Goal: Task Accomplishment & Management: Complete application form

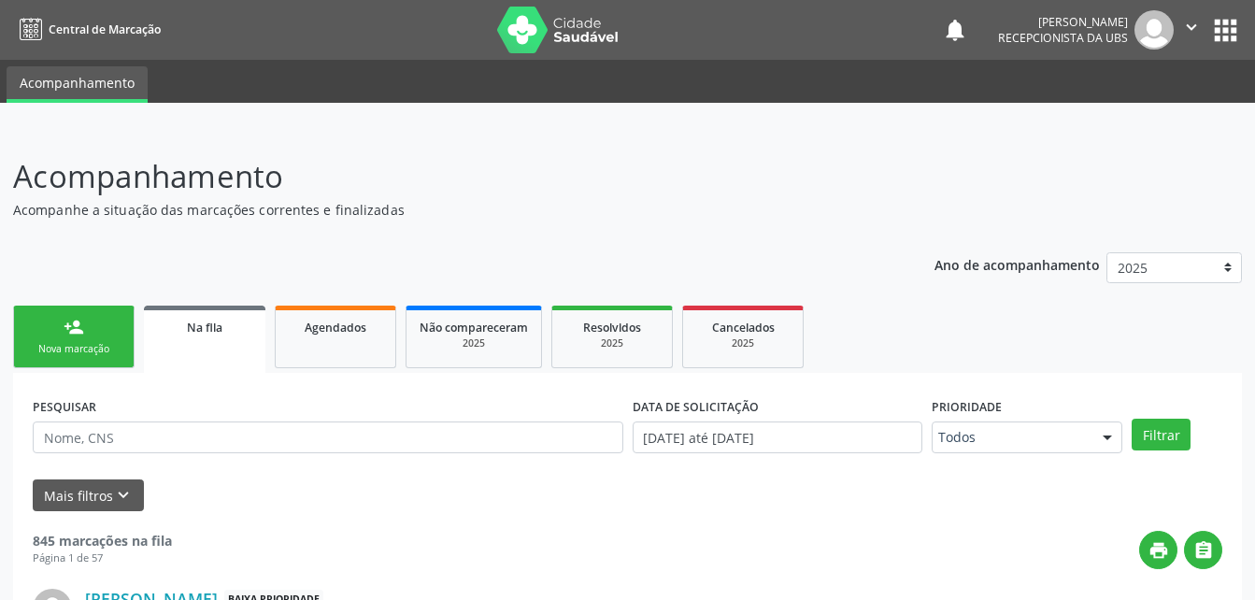
click at [357, 320] on span "Agendados" at bounding box center [336, 328] width 62 height 16
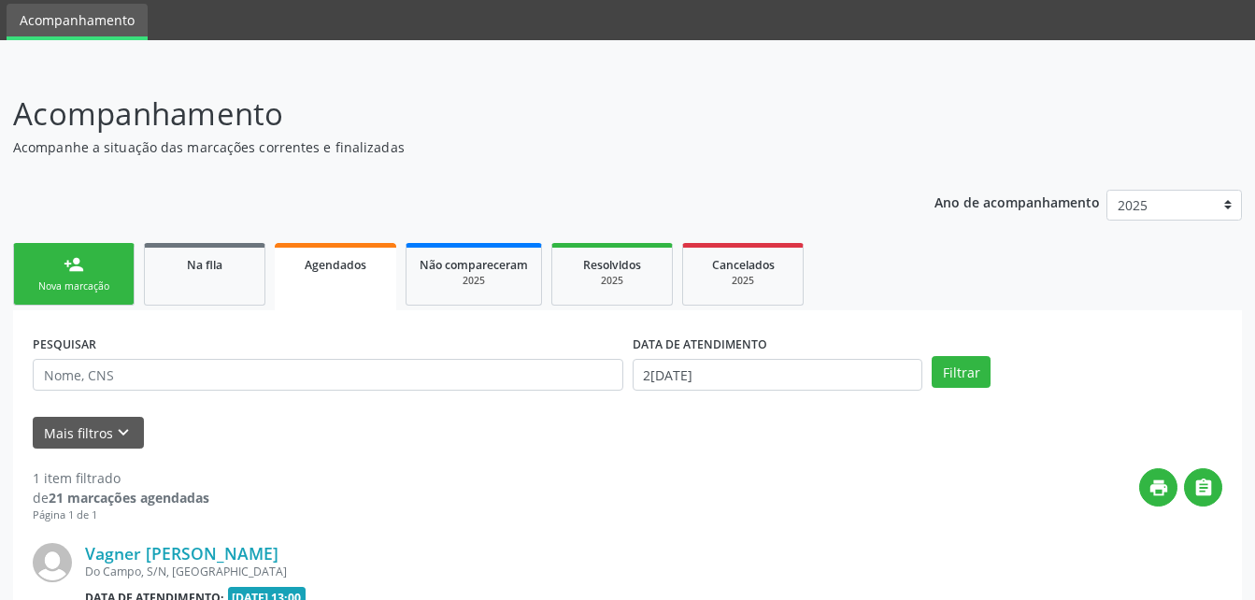
scroll to position [303, 0]
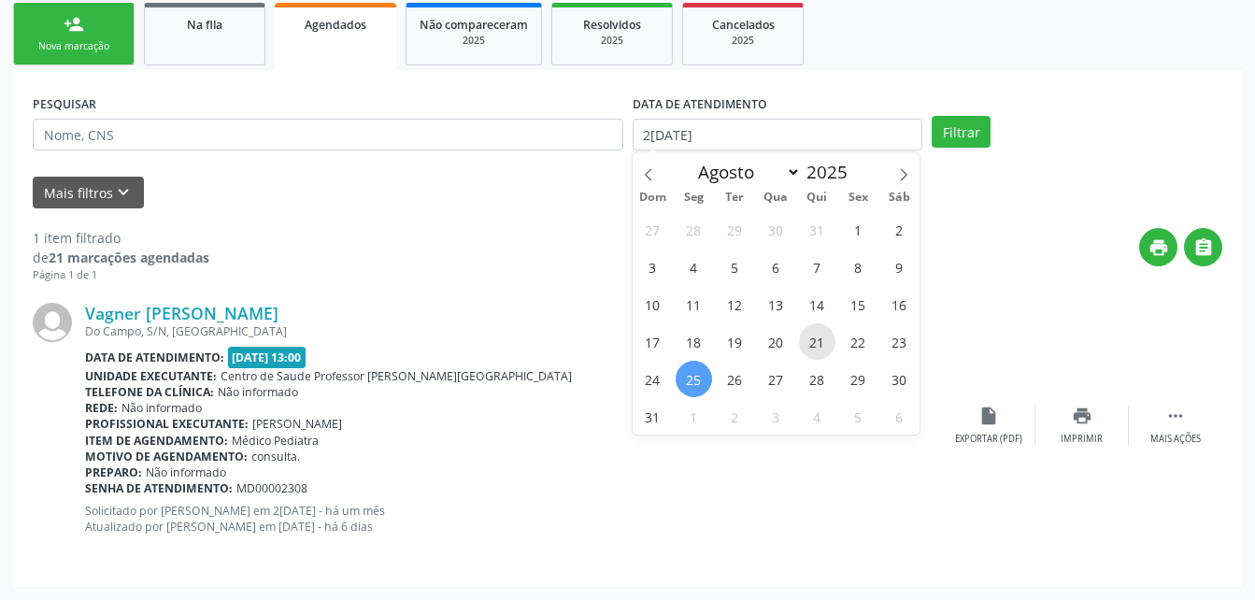
click at [814, 341] on span "21" at bounding box center [817, 341] width 36 height 36
type input "21/08/2025"
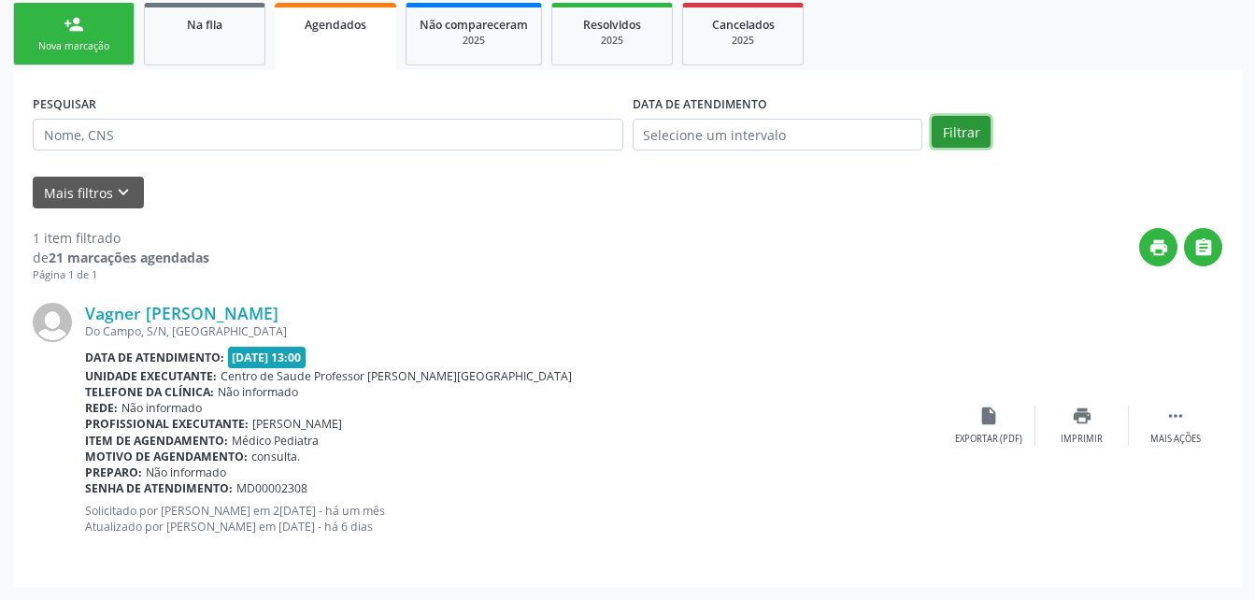
click at [973, 128] on button "Filtrar" at bounding box center [960, 132] width 59 height 32
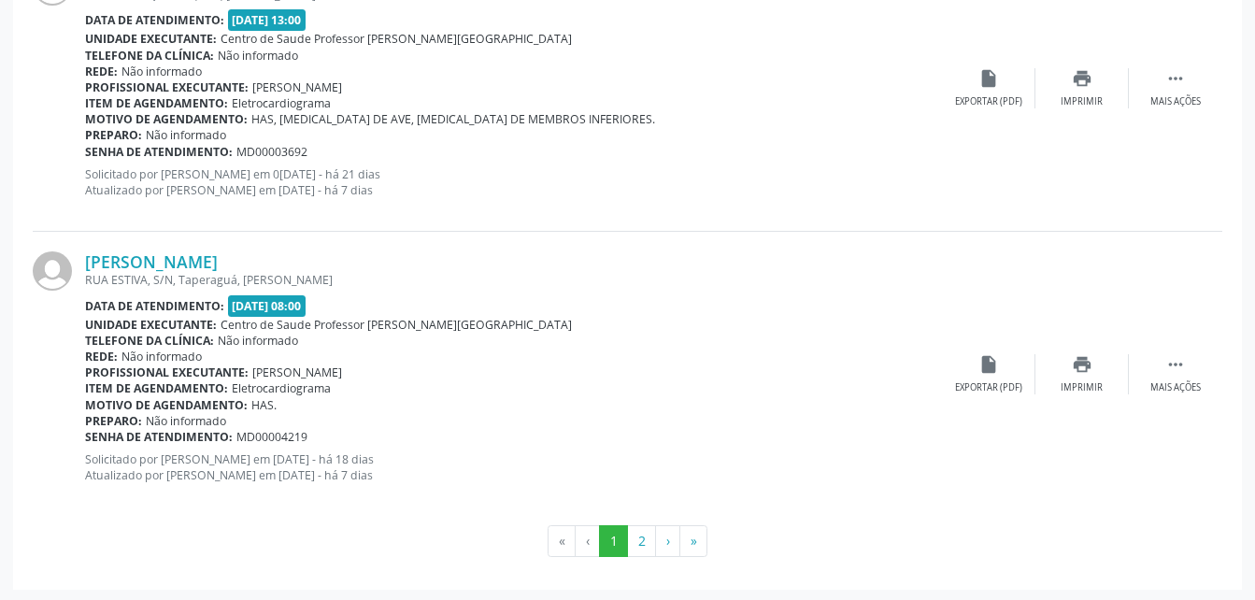
scroll to position [4335, 0]
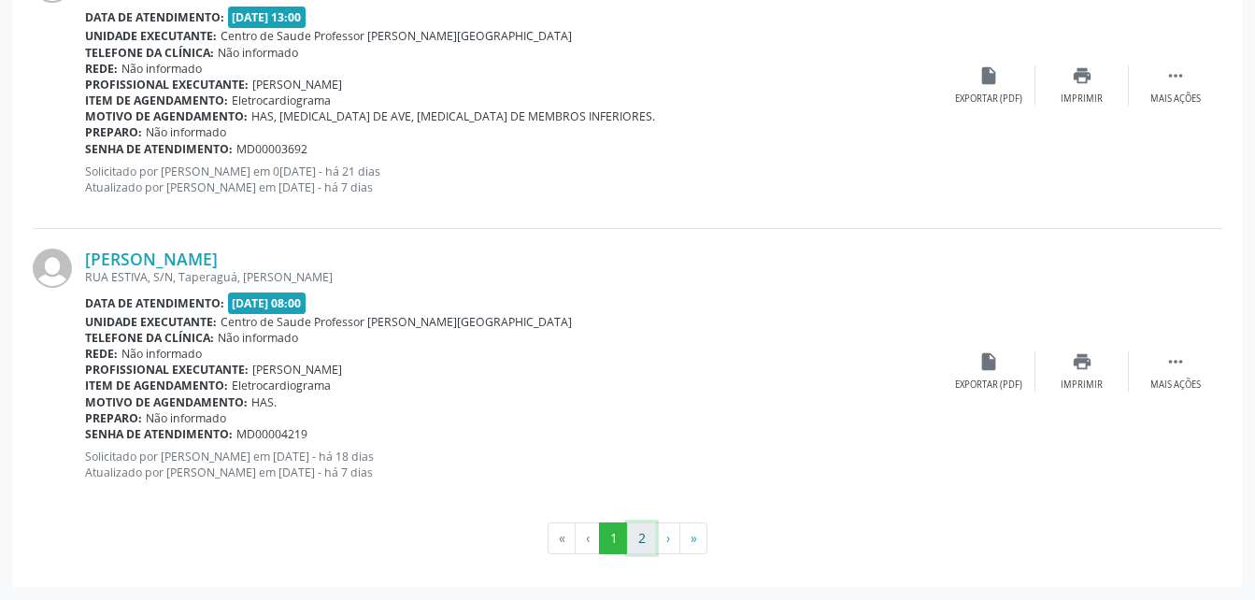
click at [635, 538] on button "2" at bounding box center [641, 538] width 29 height 32
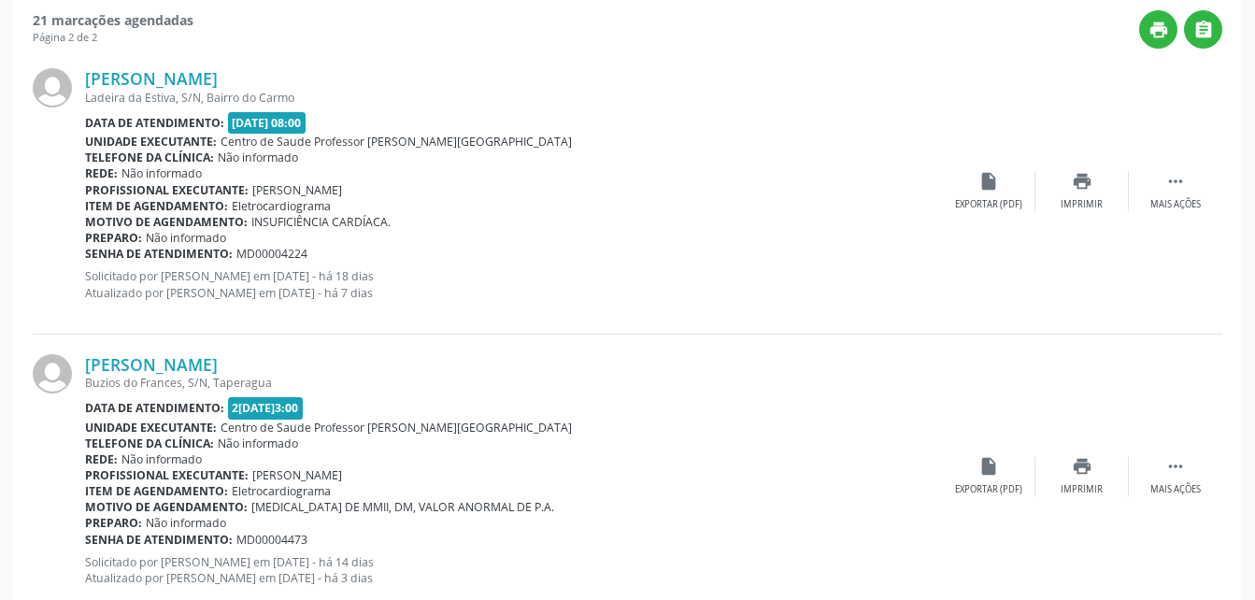
scroll to position [459, 0]
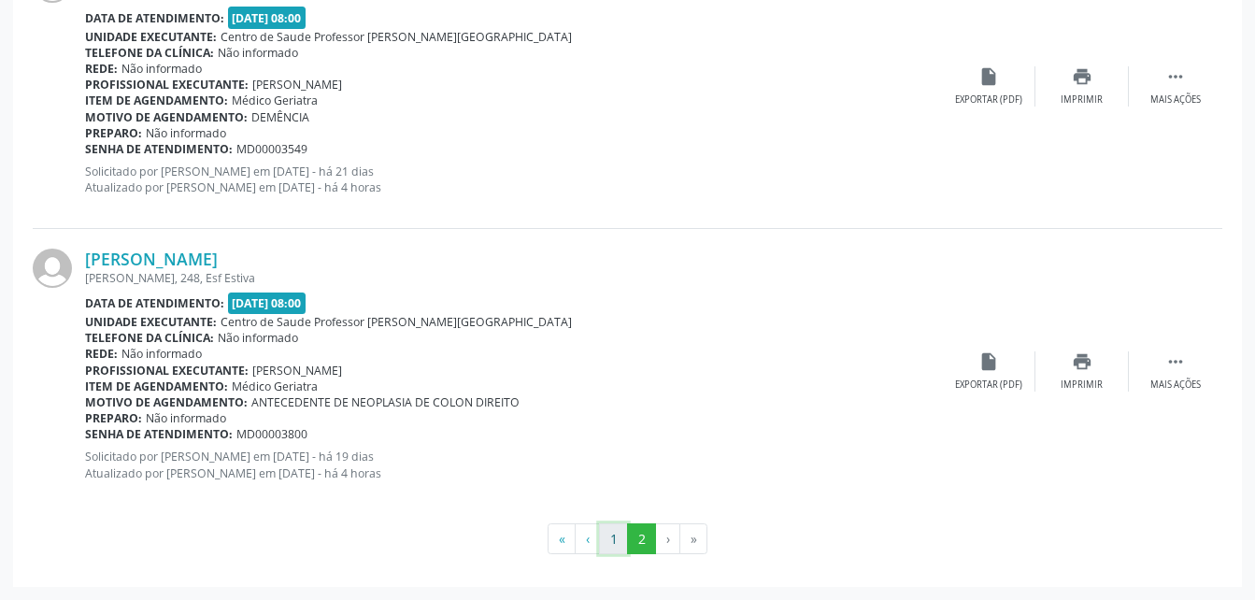
click at [618, 533] on button "1" at bounding box center [613, 539] width 29 height 32
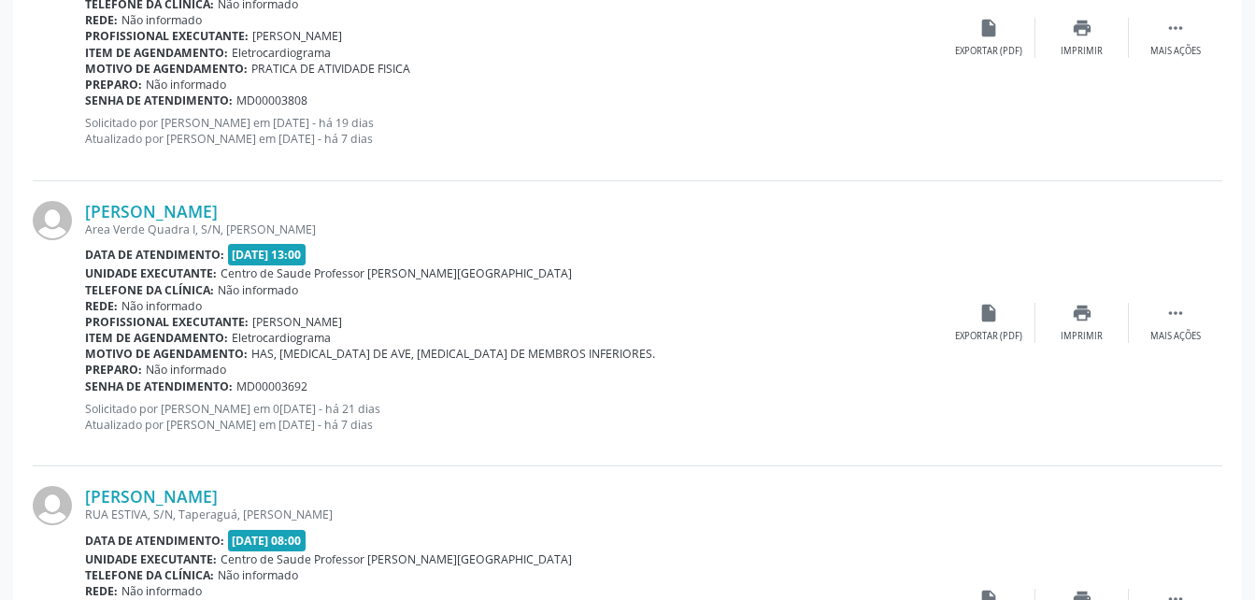
scroll to position [4335, 0]
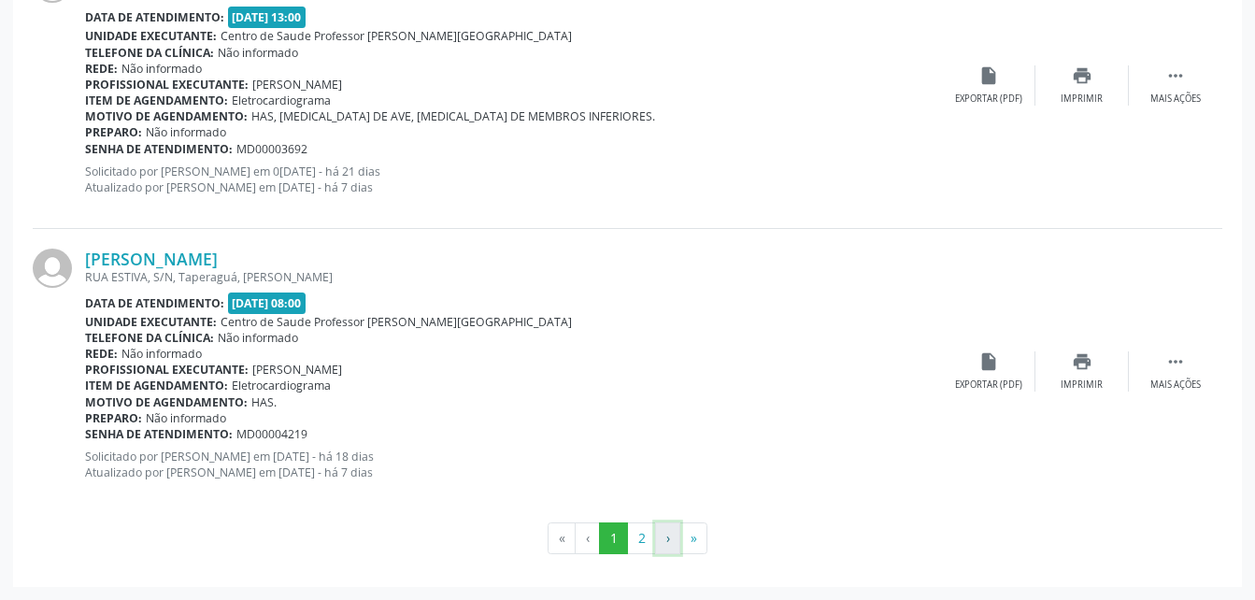
click at [673, 531] on button "›" at bounding box center [667, 538] width 25 height 32
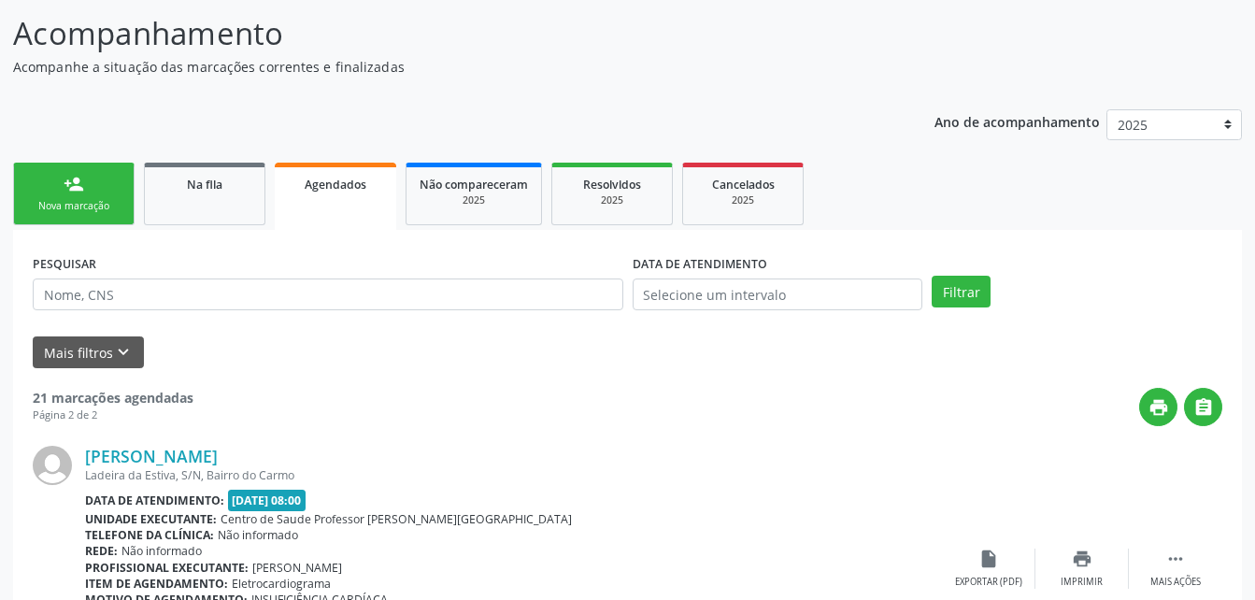
scroll to position [0, 0]
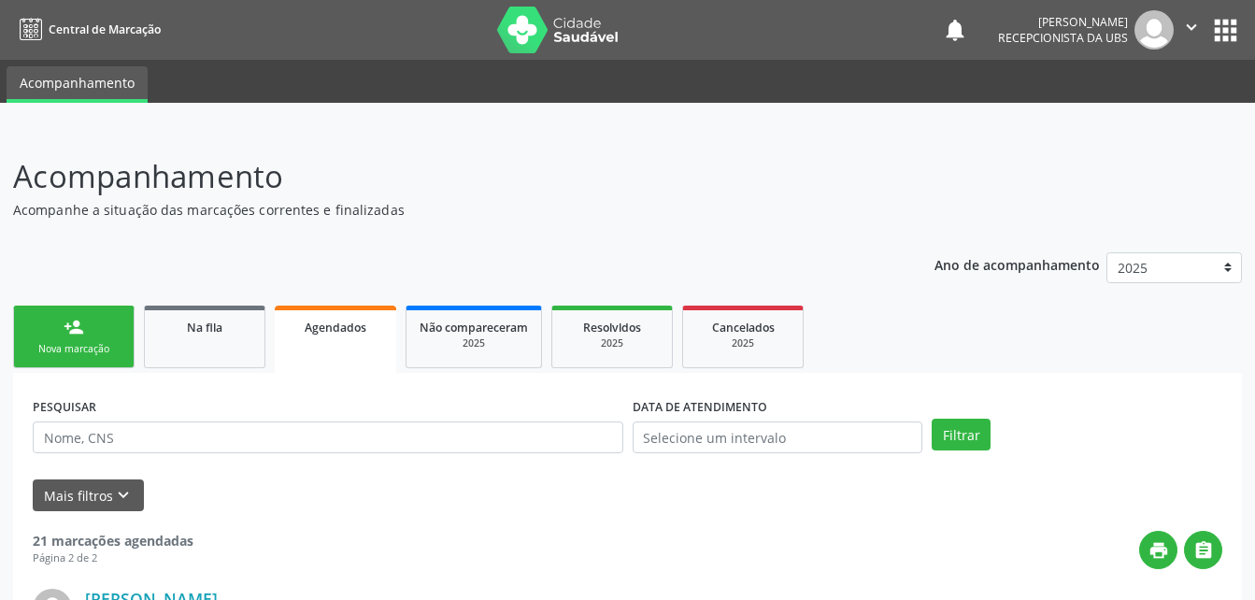
click at [103, 320] on link "person_add Nova marcação" at bounding box center [73, 336] width 121 height 63
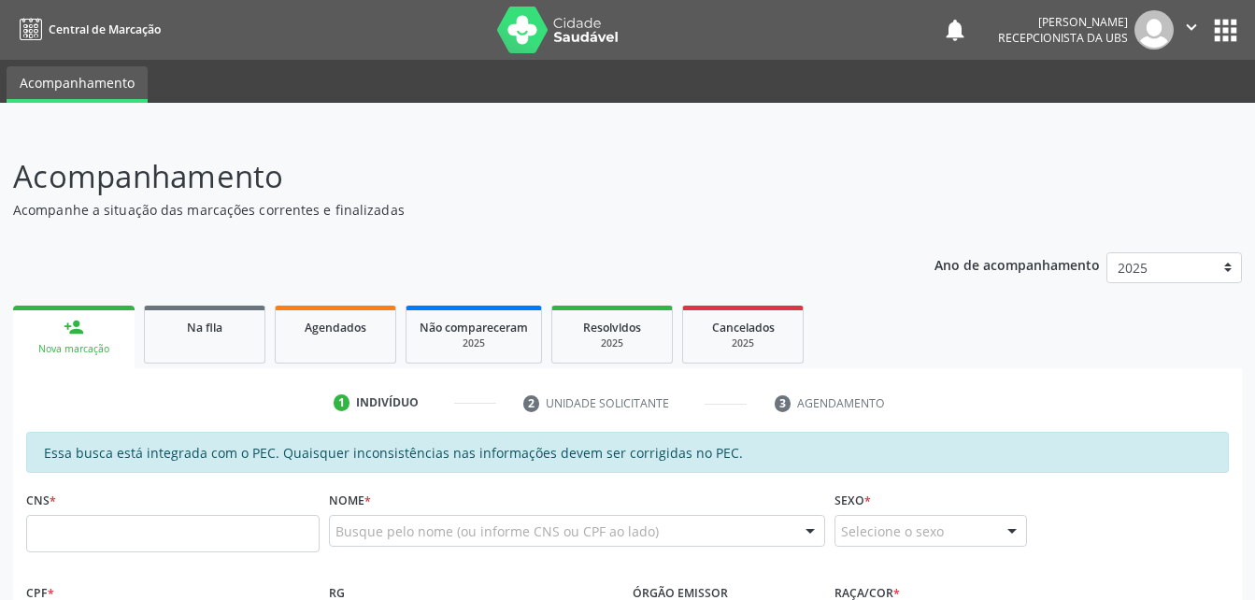
scroll to position [187, 0]
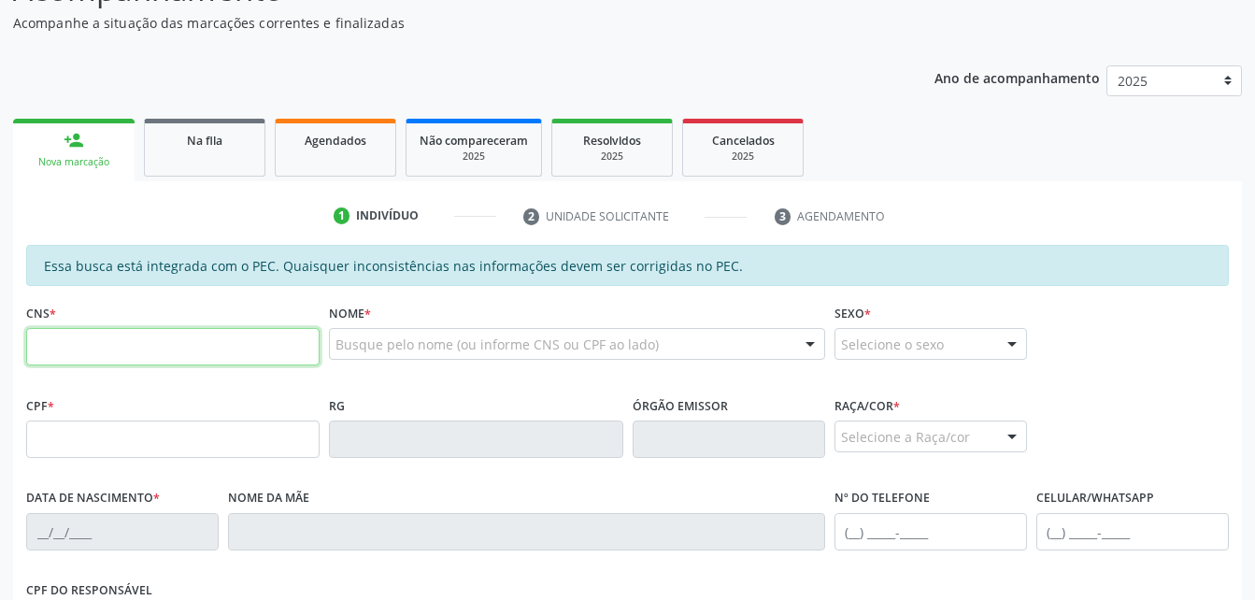
click at [282, 357] on input "text" at bounding box center [172, 346] width 293 height 37
type input "706 0068 6355 8045"
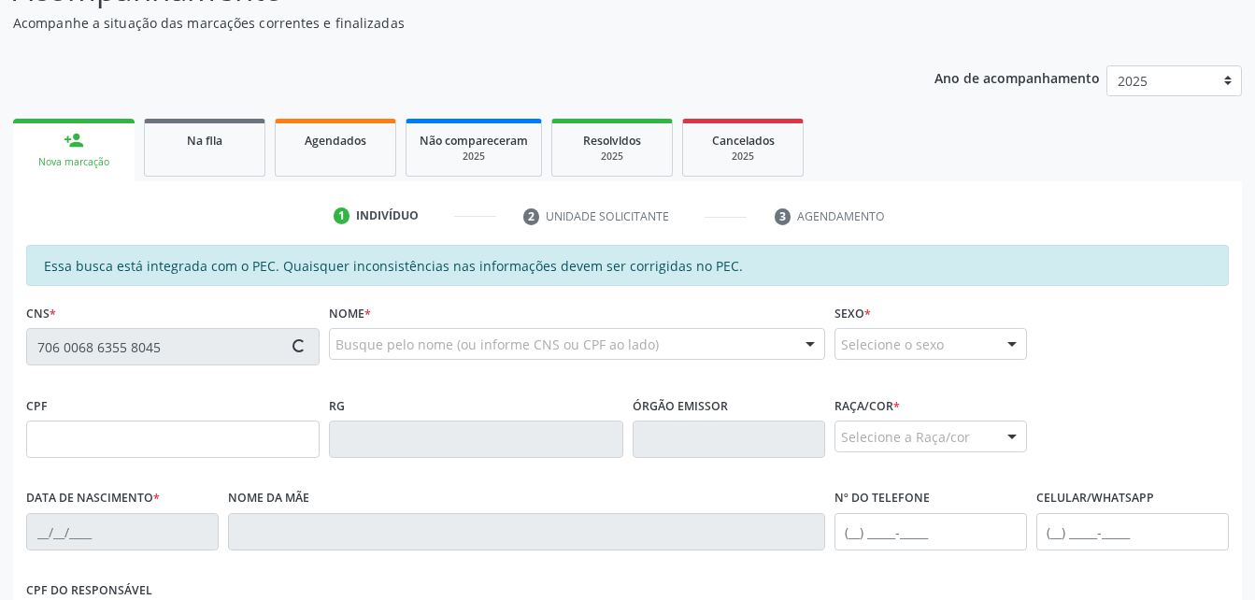
type input "122.377.044-30"
type input "[DATE]"
type input "[PERSON_NAME]"
type input "[PHONE_NUMBER]"
type input "23"
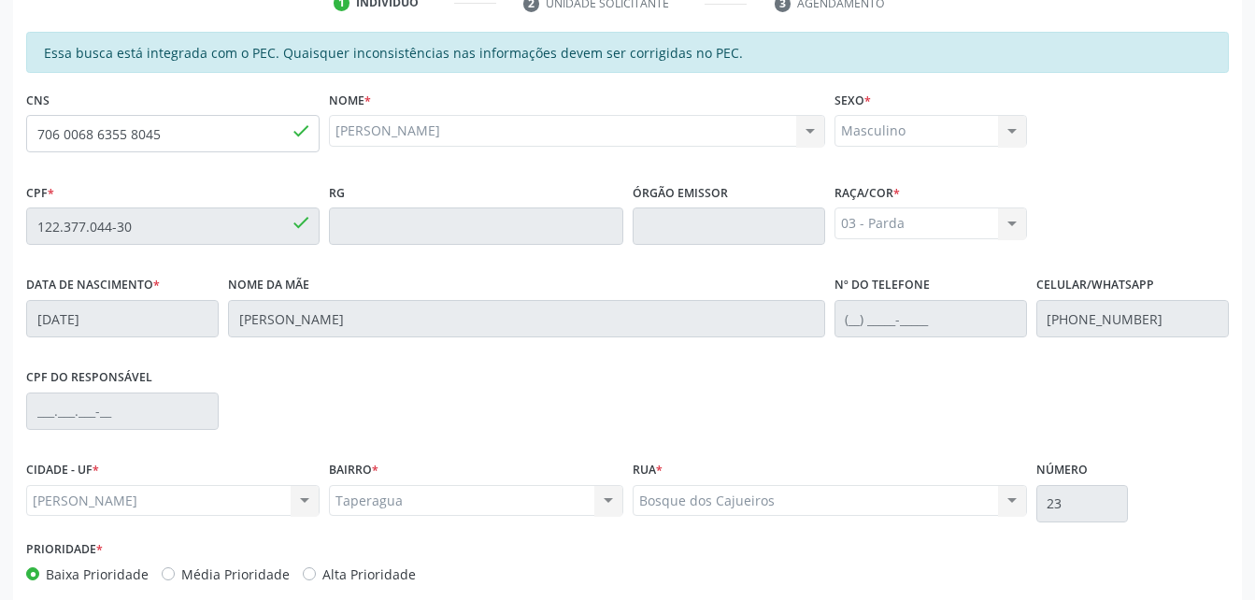
scroll to position [467, 0]
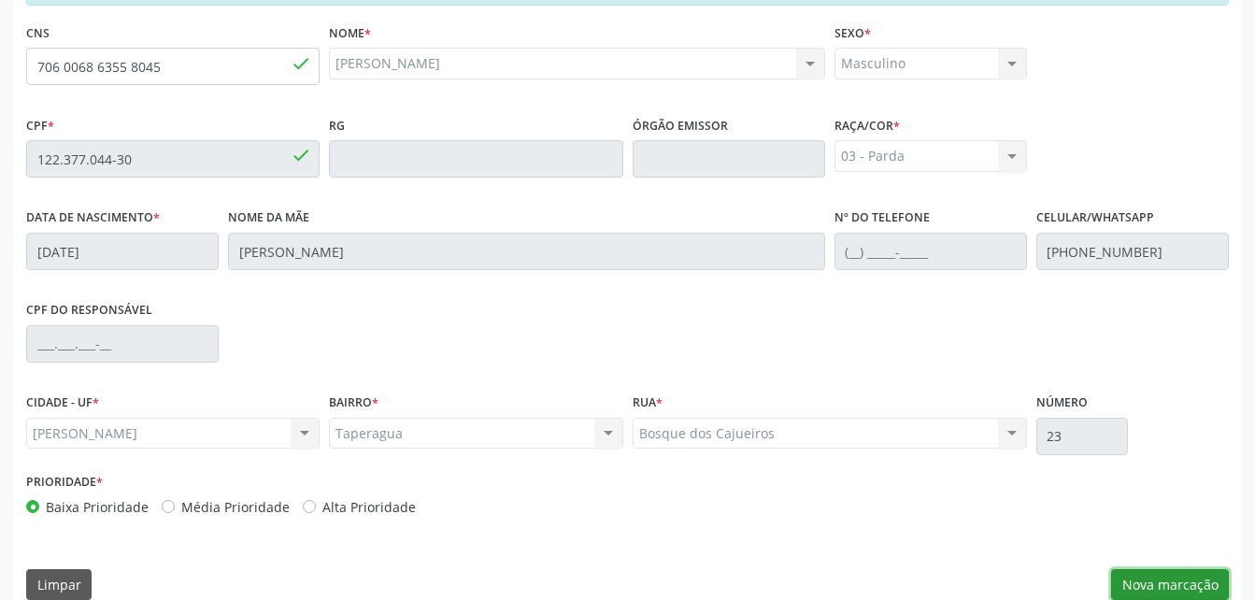
click at [1185, 580] on button "Nova marcação" at bounding box center [1170, 585] width 118 height 32
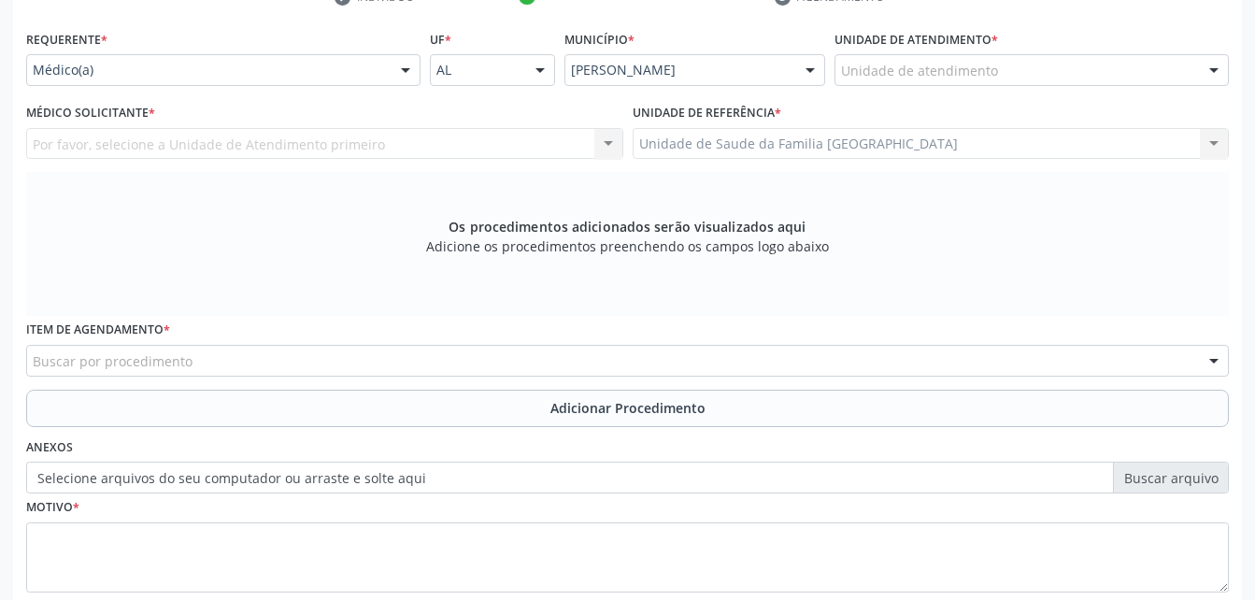
scroll to position [374, 0]
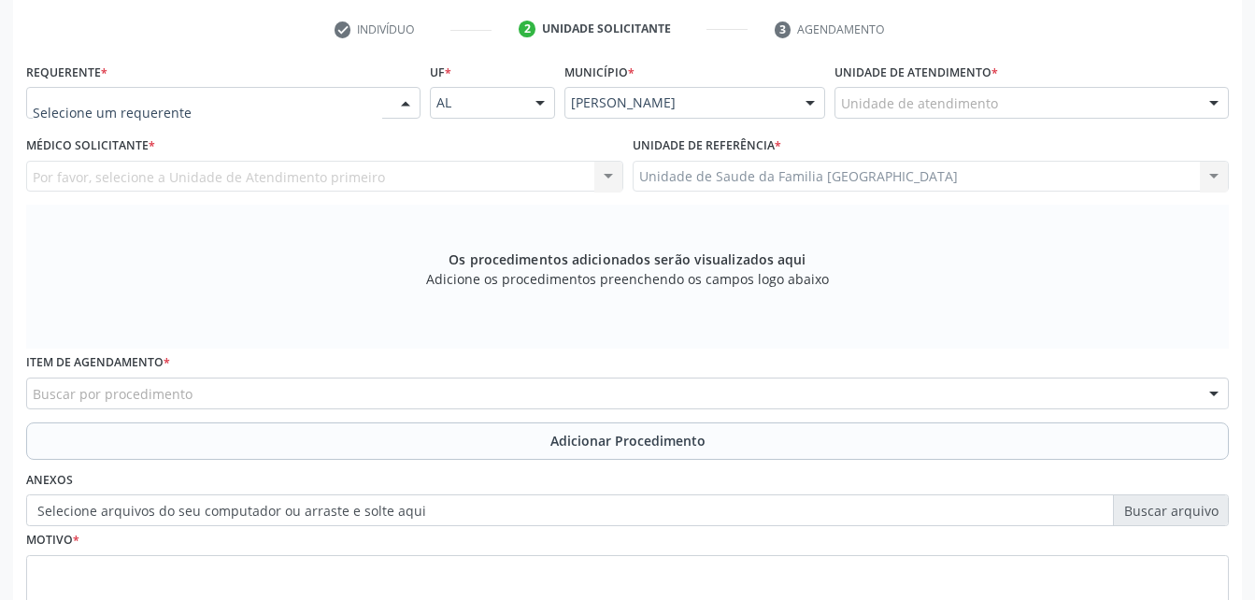
click at [383, 102] on div at bounding box center [223, 103] width 394 height 32
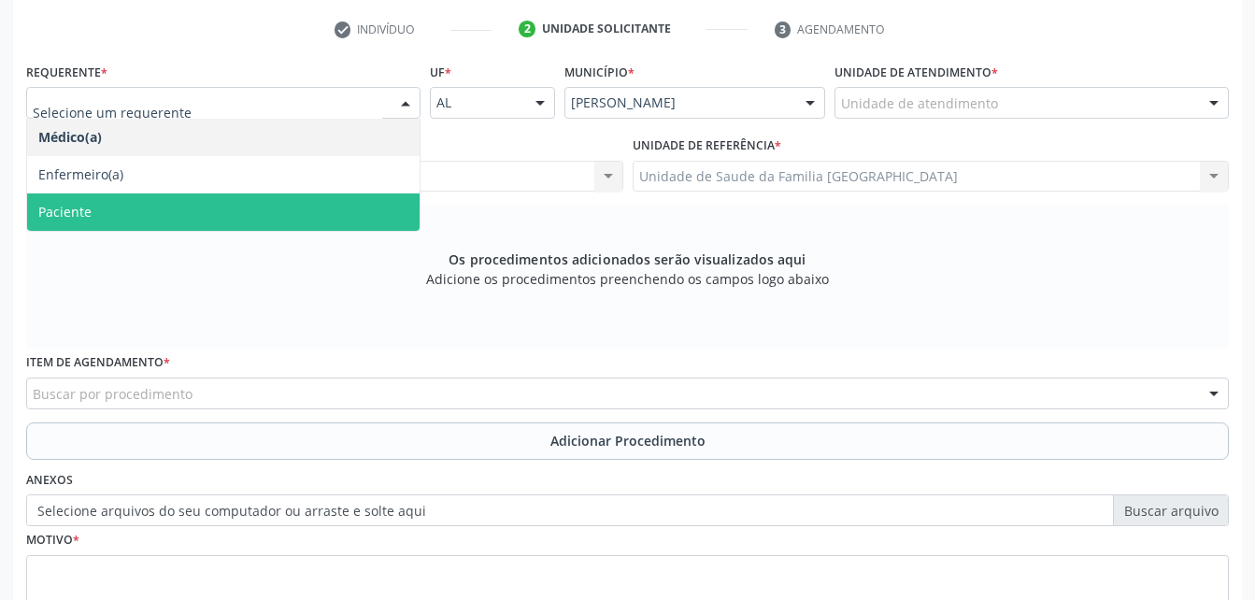
click at [336, 202] on span "Paciente" at bounding box center [223, 211] width 392 height 37
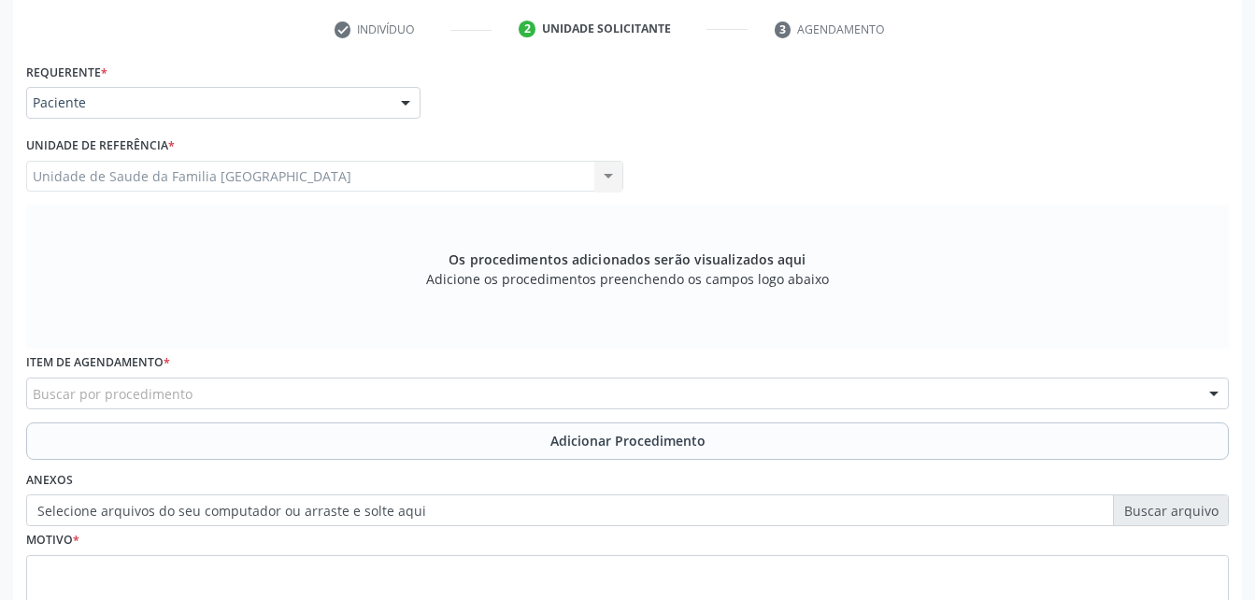
click at [396, 397] on div "Buscar por procedimento" at bounding box center [627, 393] width 1202 height 32
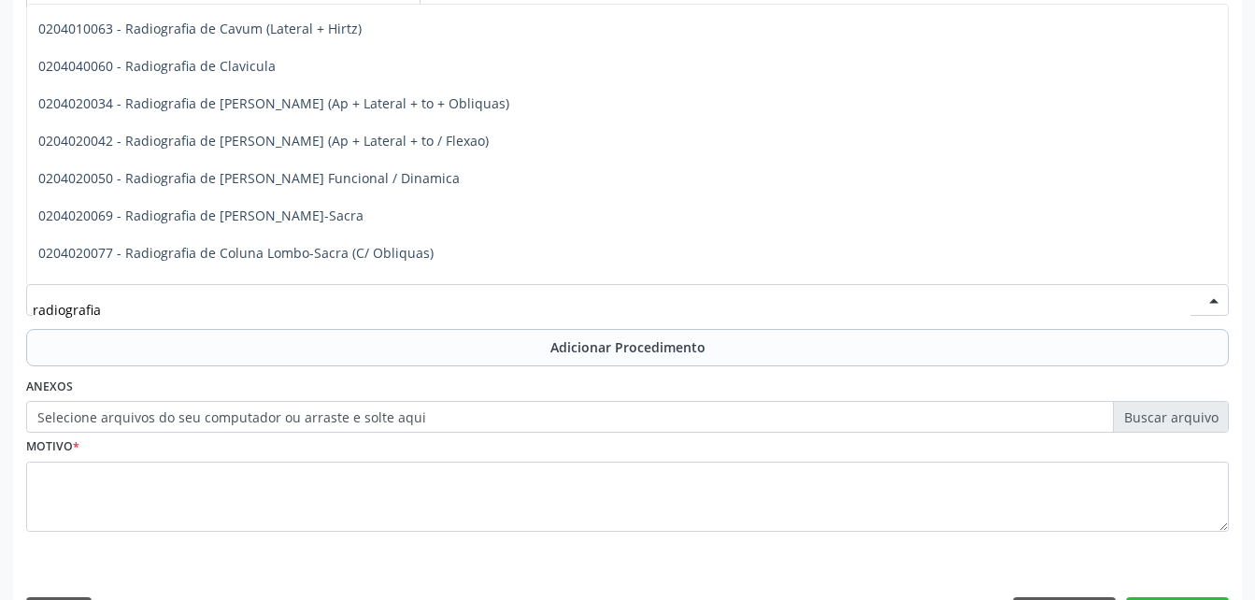
scroll to position [823, 0]
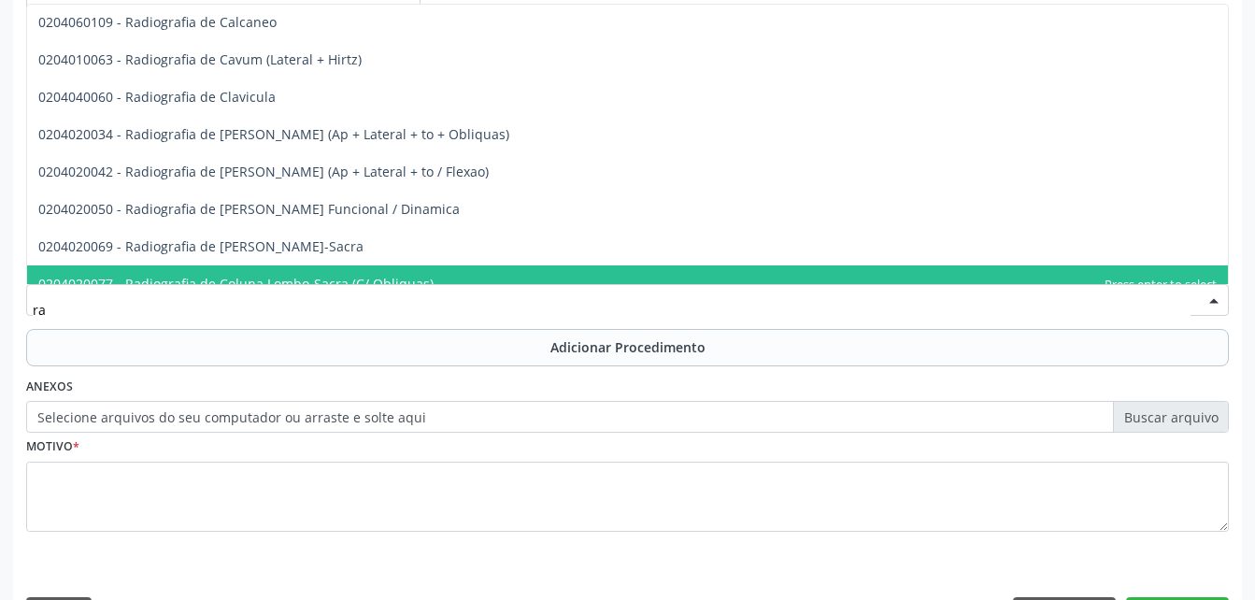
type input "r"
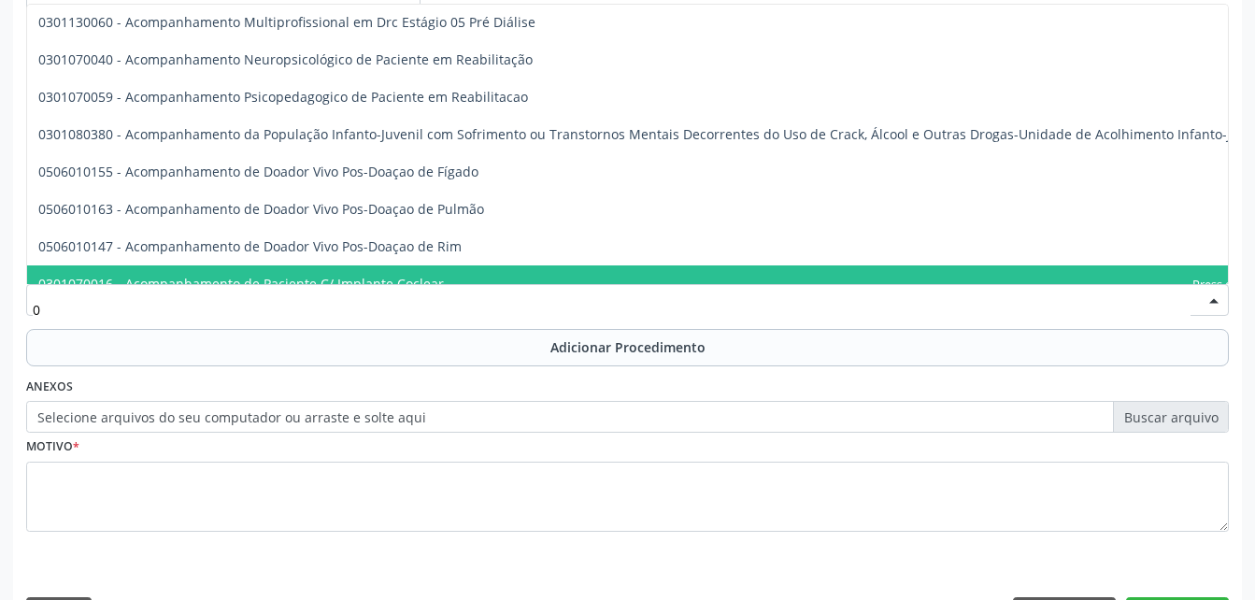
type input "0"
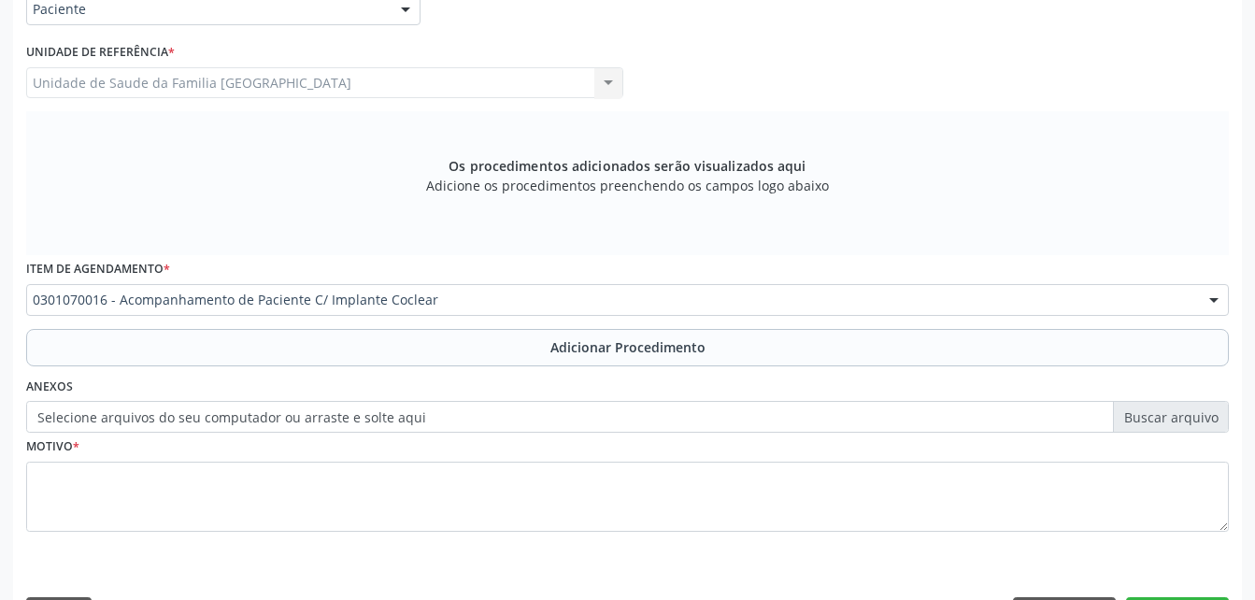
scroll to position [0, 0]
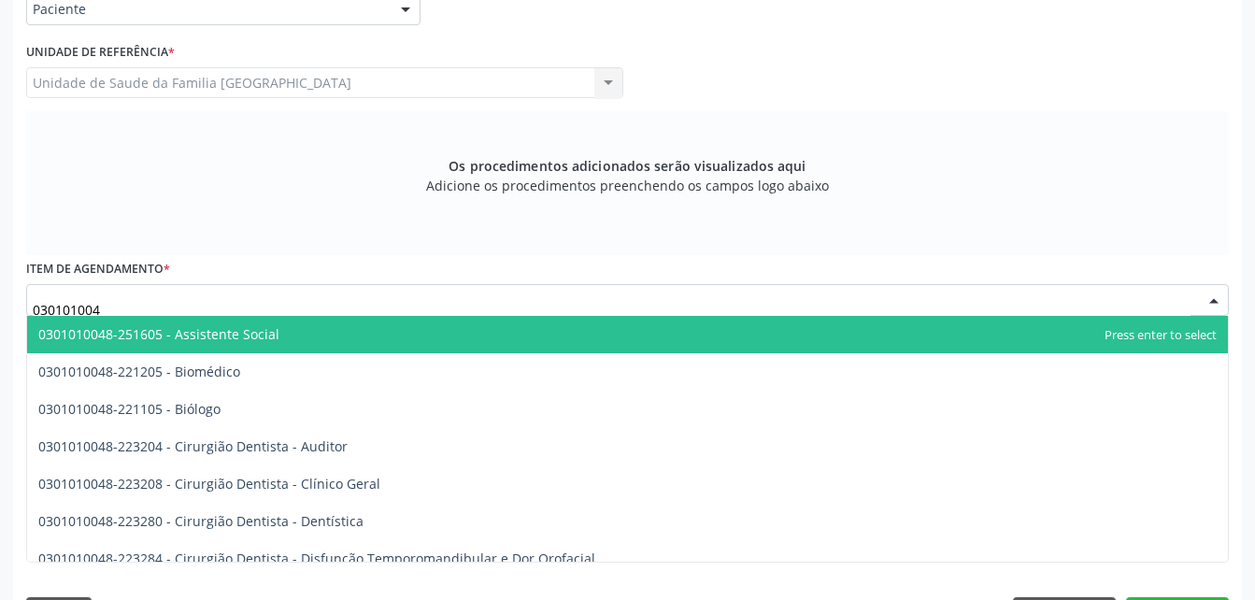
type input "0301010048"
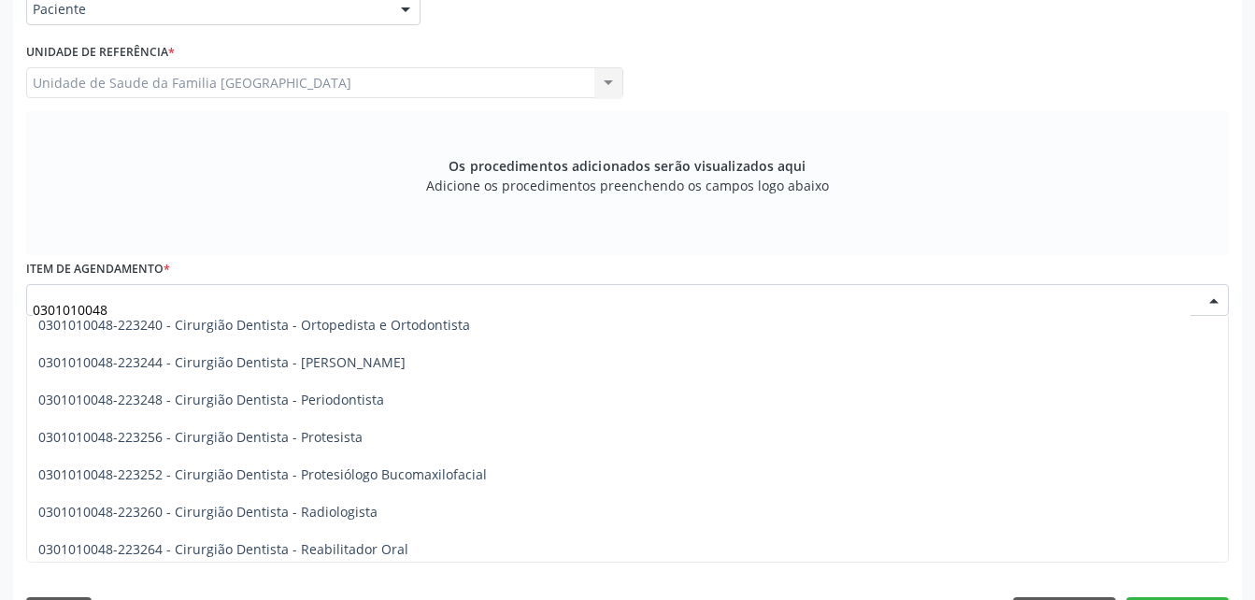
scroll to position [654, 0]
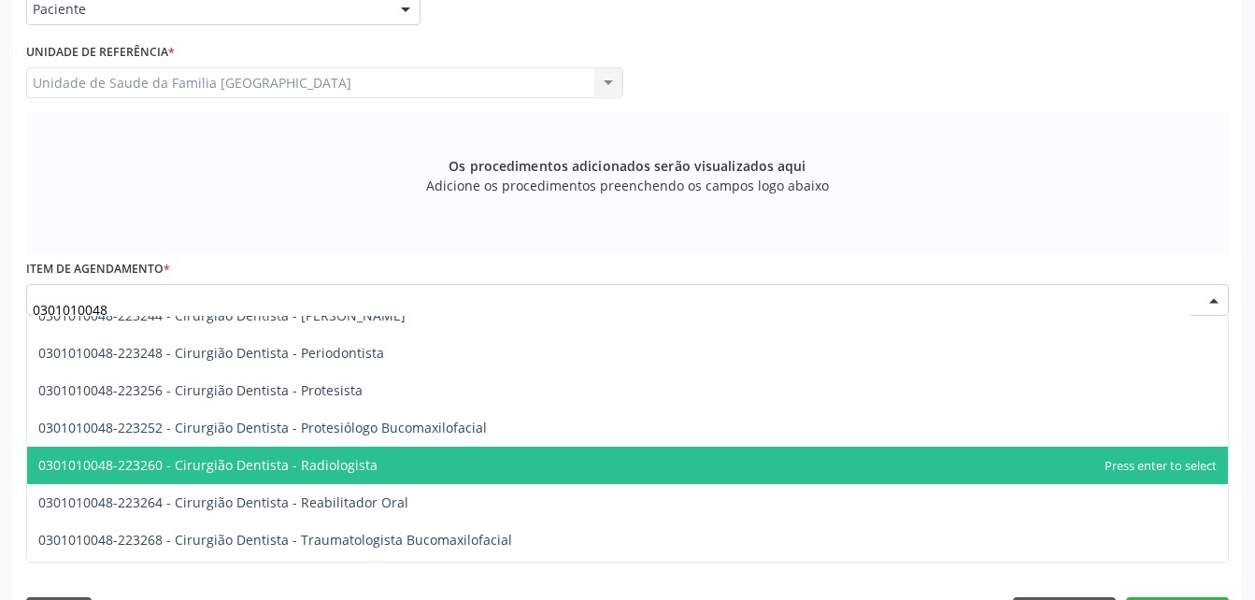
click at [624, 459] on span "0301010048-223260 - Cirurgião Dentista - Radiologista" at bounding box center [627, 465] width 1200 height 37
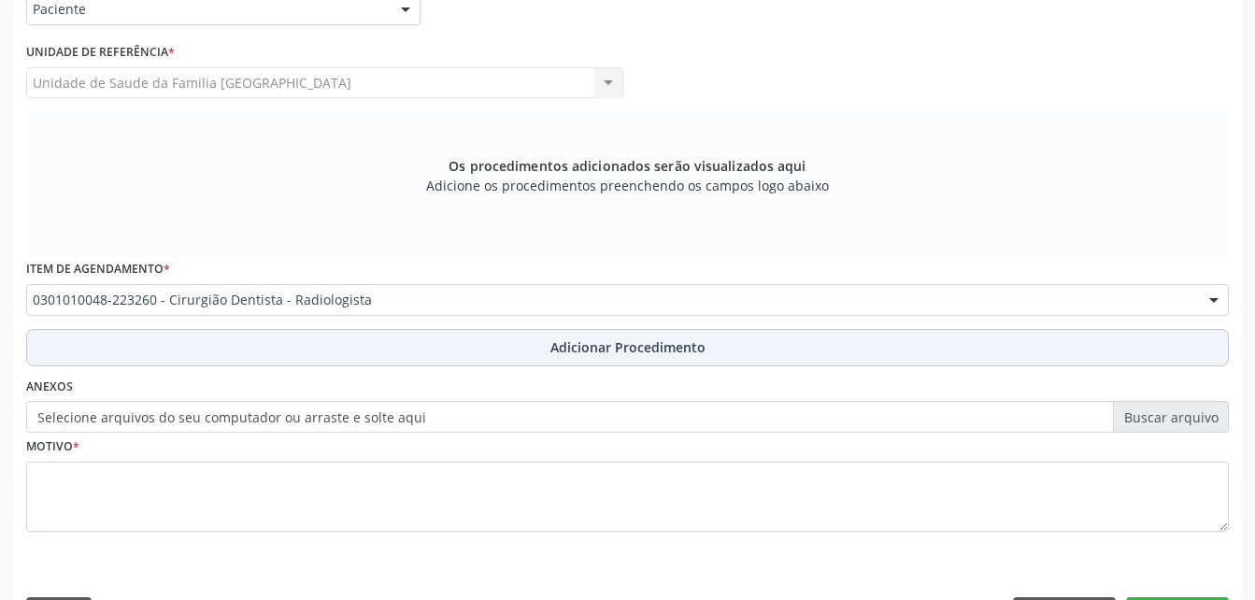
click at [586, 348] on span "Adicionar Procedimento" at bounding box center [627, 347] width 155 height 20
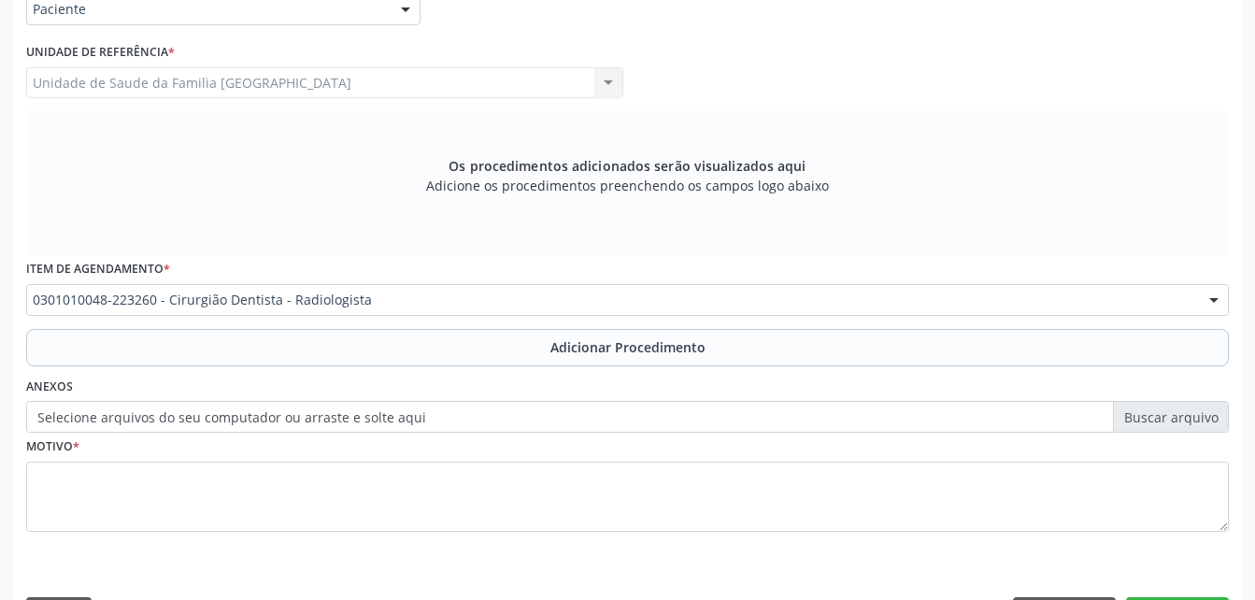
scroll to position [451, 0]
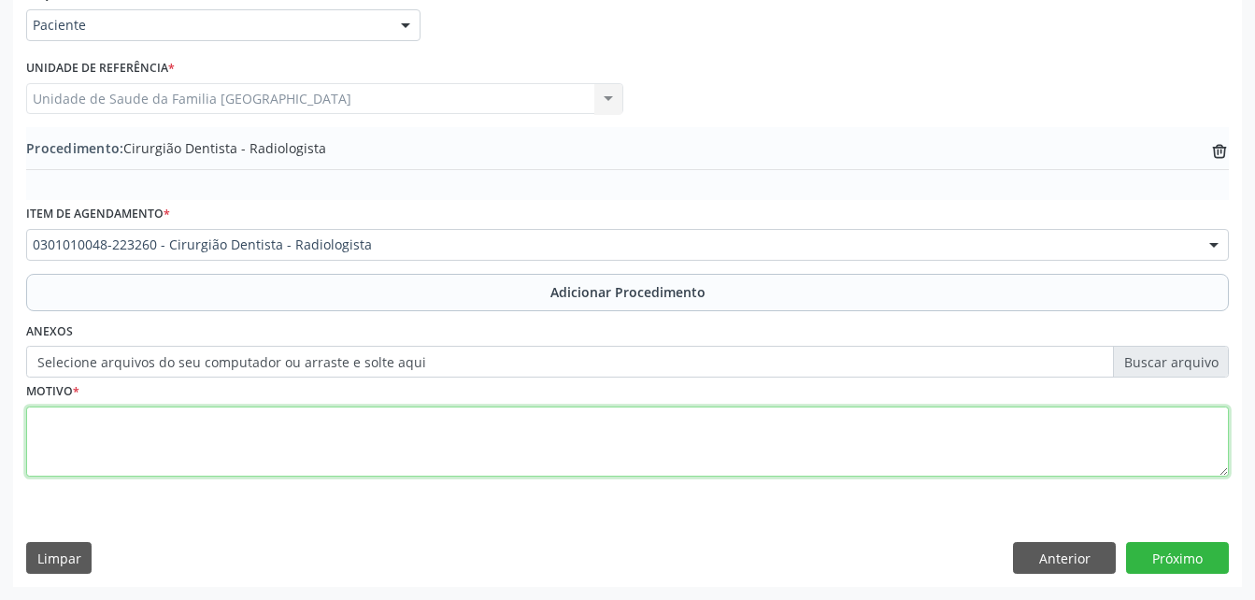
click at [579, 454] on textarea at bounding box center [627, 441] width 1202 height 71
type textarea "r"
type textarea "RAIO x 11,21,22"
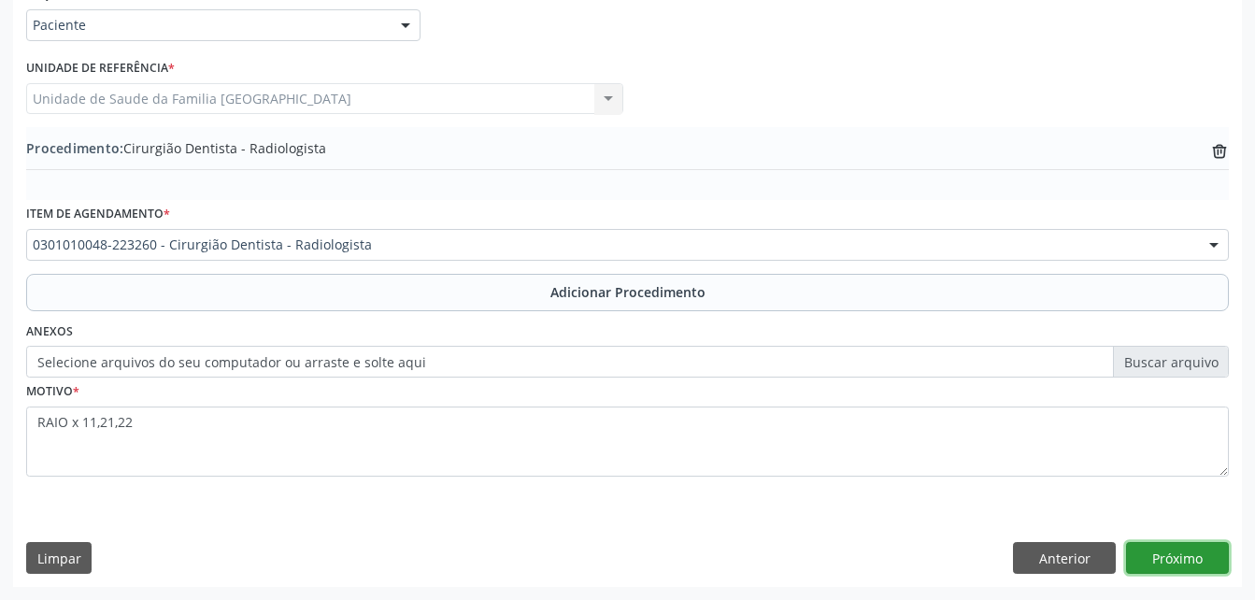
click at [1169, 565] on button "Próximo" at bounding box center [1177, 558] width 103 height 32
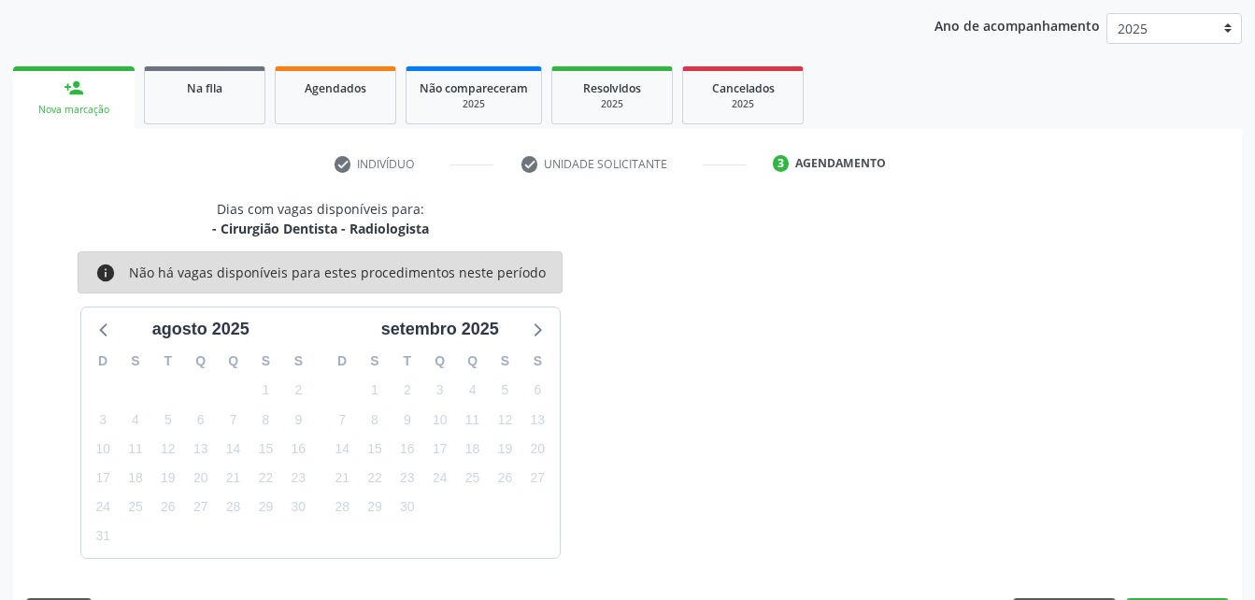
scroll to position [294, 0]
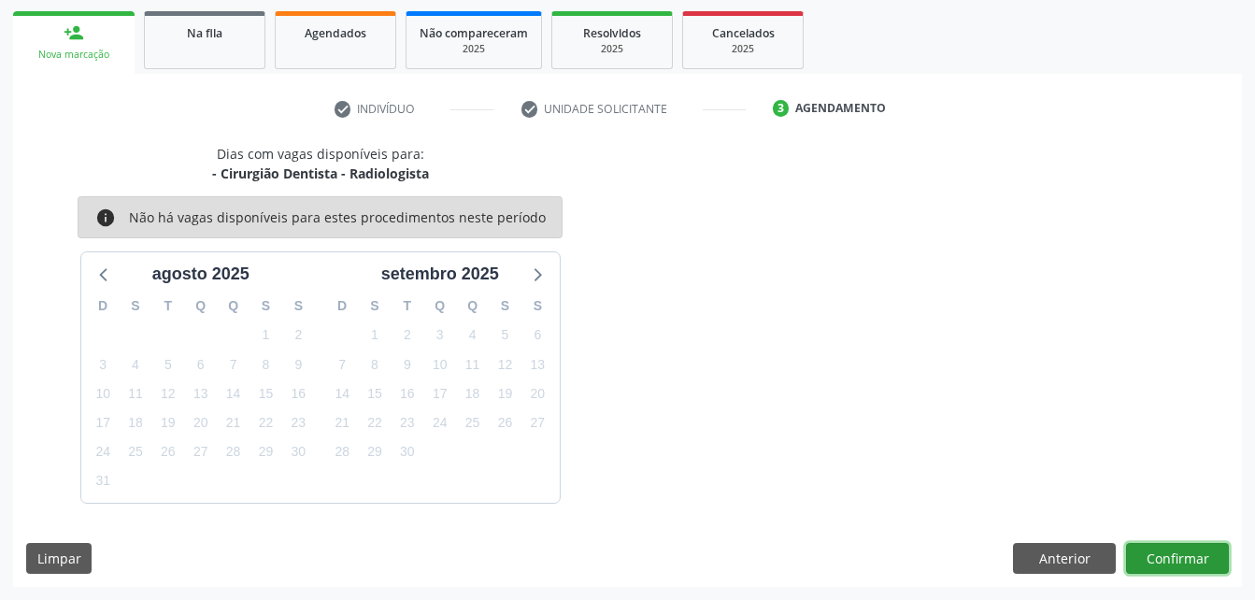
click at [1158, 548] on button "Confirmar" at bounding box center [1177, 559] width 103 height 32
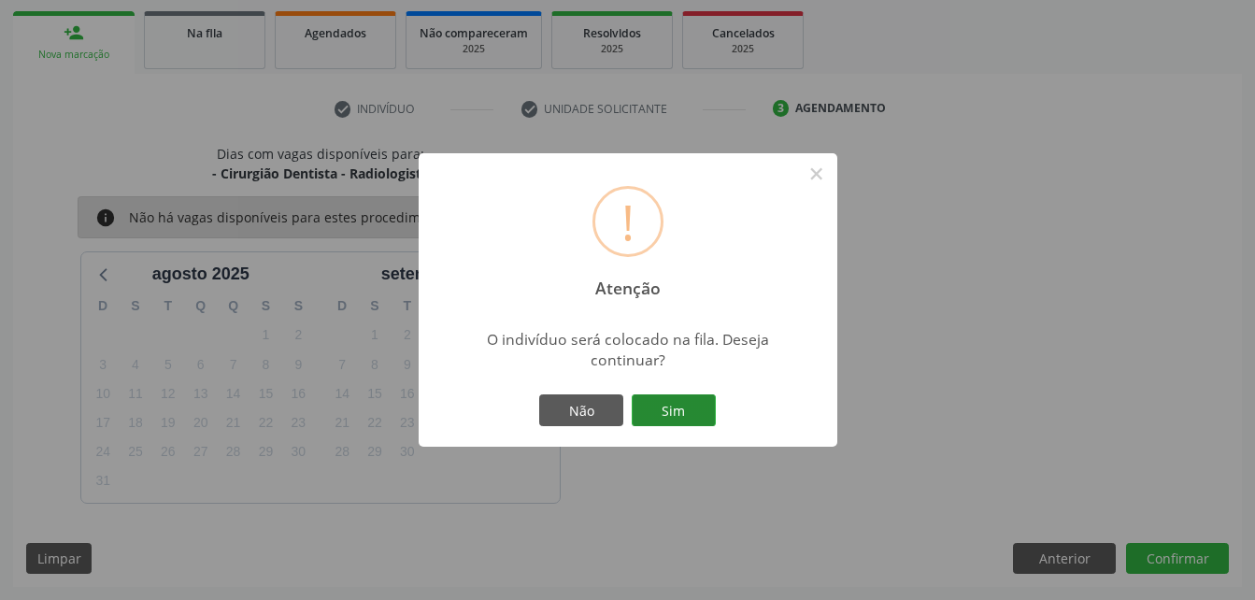
click at [711, 410] on button "Sim" at bounding box center [674, 410] width 84 height 32
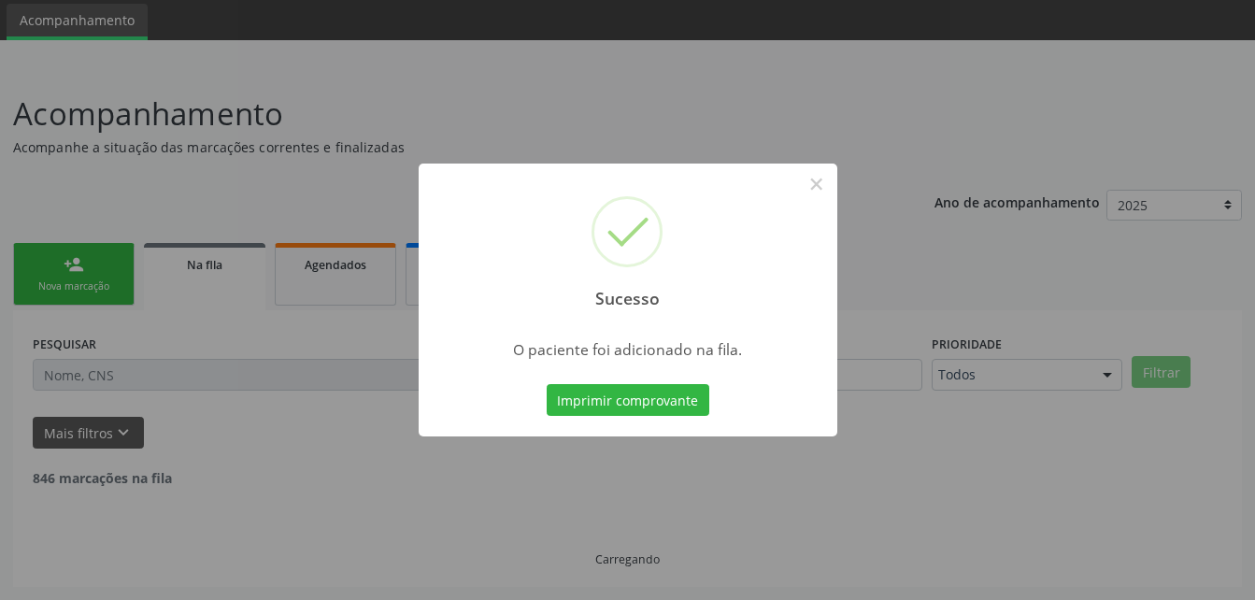
scroll to position [43, 0]
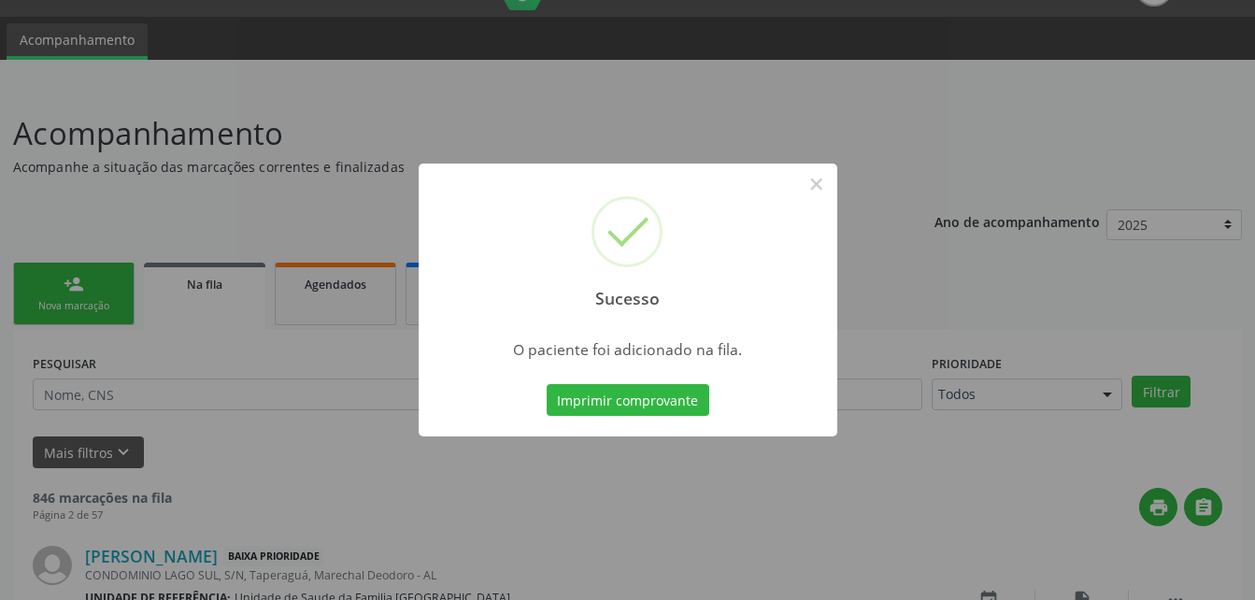
click at [345, 405] on div "Sucesso × O paciente foi adicionado na fila. Imprimir comprovante Cancel" at bounding box center [627, 300] width 1255 height 600
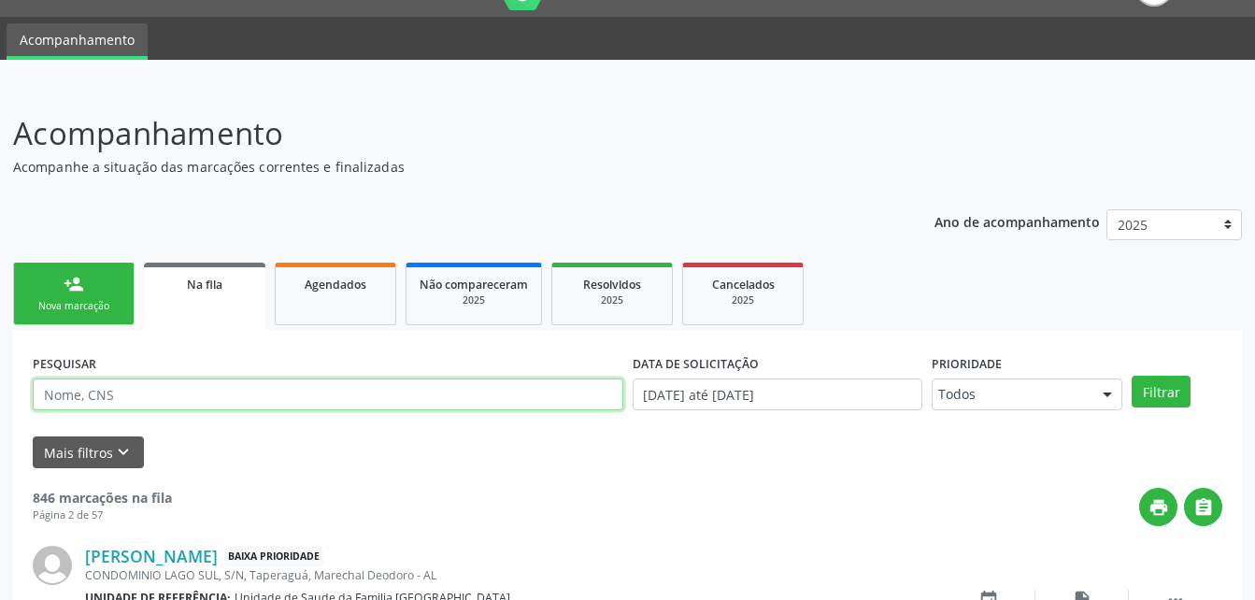
click at [305, 405] on input "text" at bounding box center [328, 394] width 590 height 32
type input "7060068635558045"
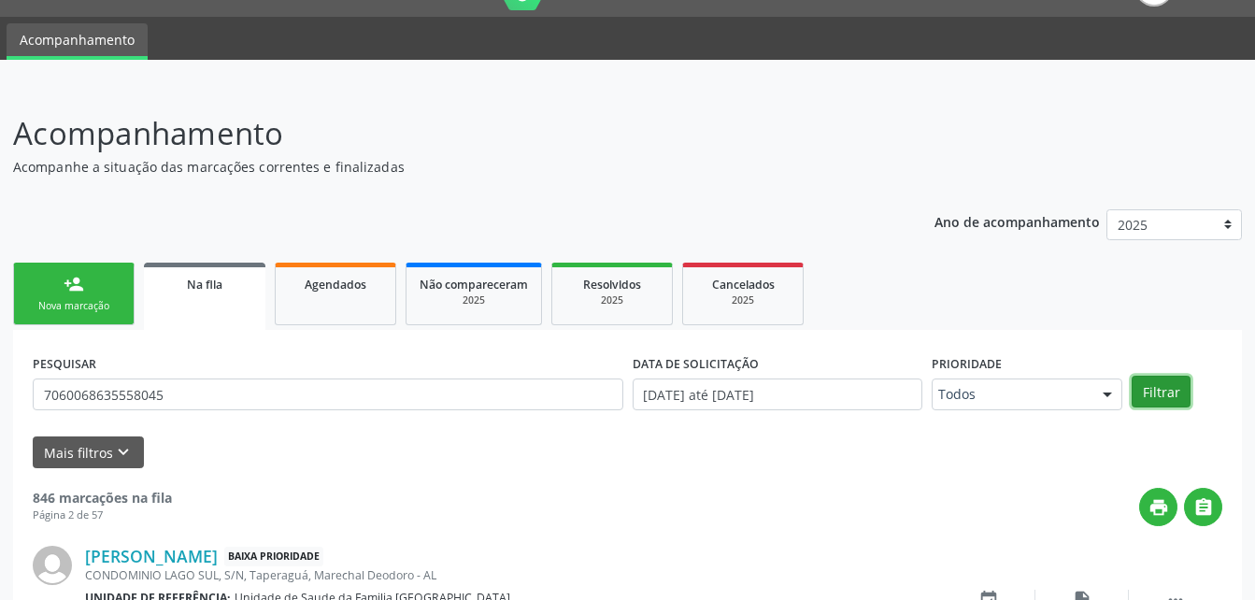
click at [1173, 390] on button "Filtrar" at bounding box center [1160, 392] width 59 height 32
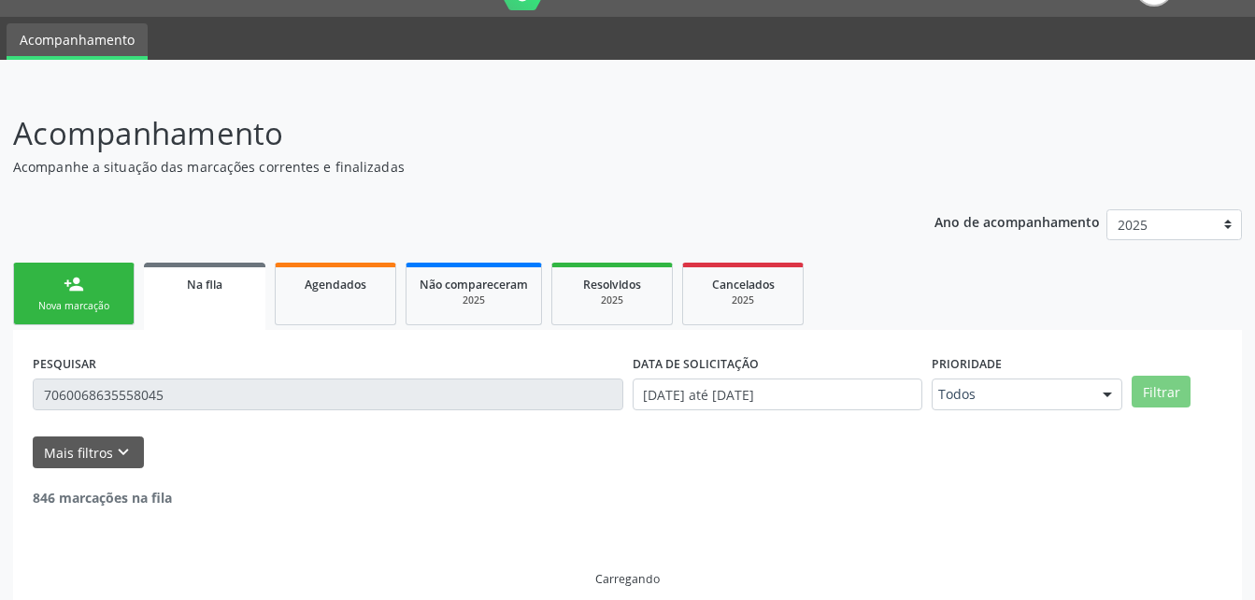
scroll to position [3, 0]
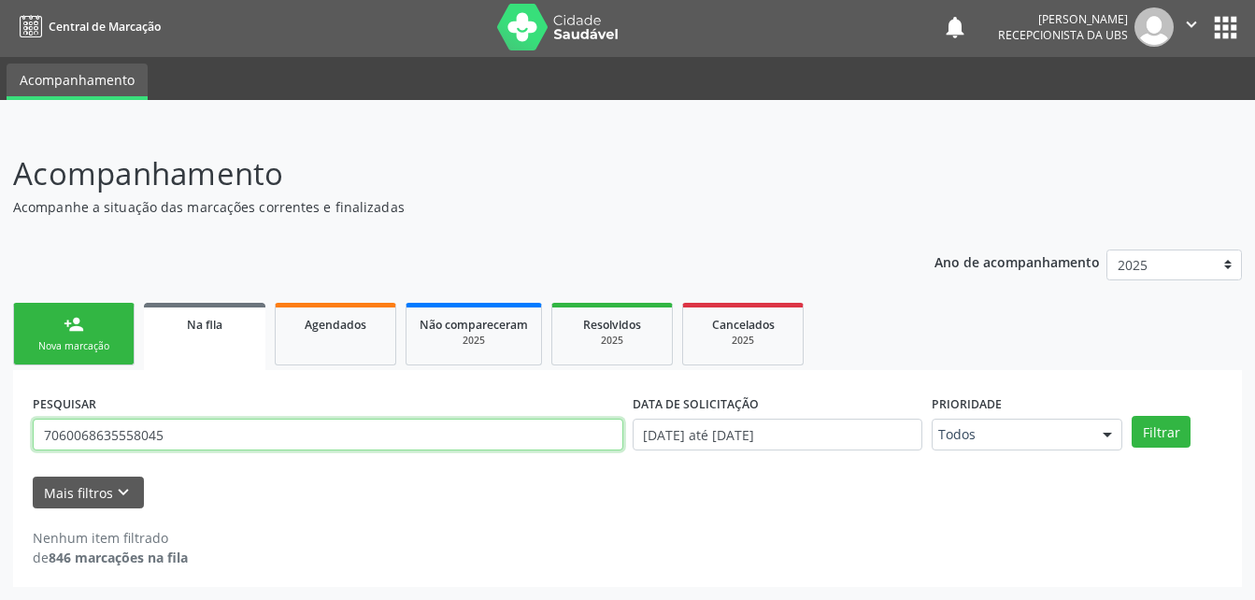
click at [530, 445] on input "7060068635558045" at bounding box center [328, 435] width 590 height 32
type input "706006863558045"
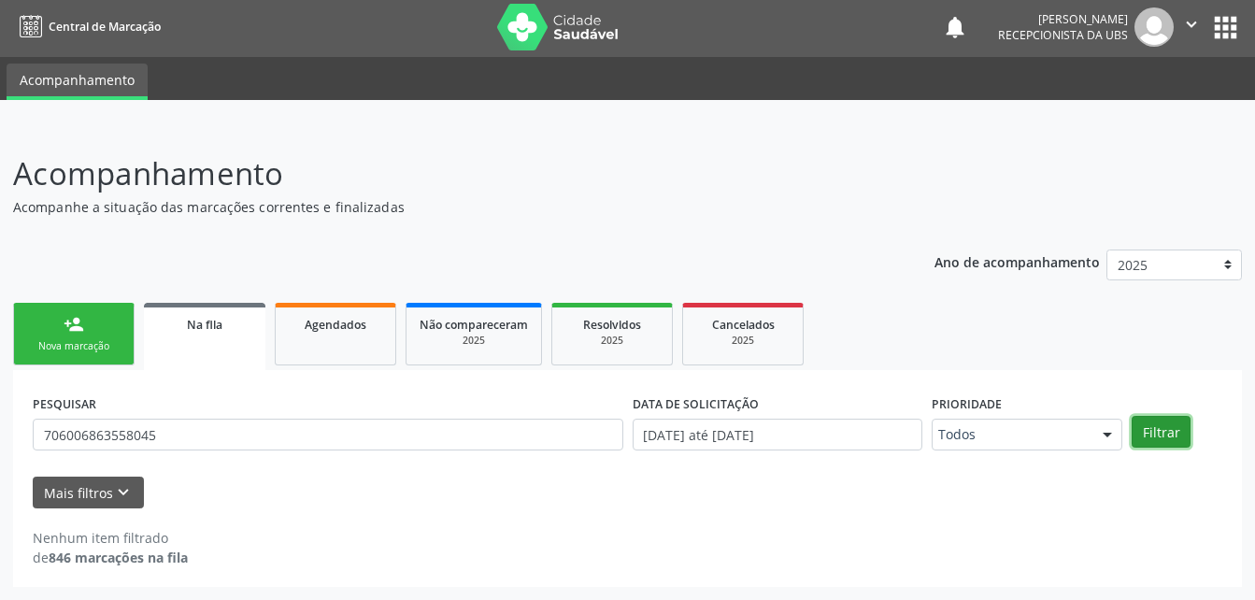
click at [1164, 433] on button "Filtrar" at bounding box center [1160, 432] width 59 height 32
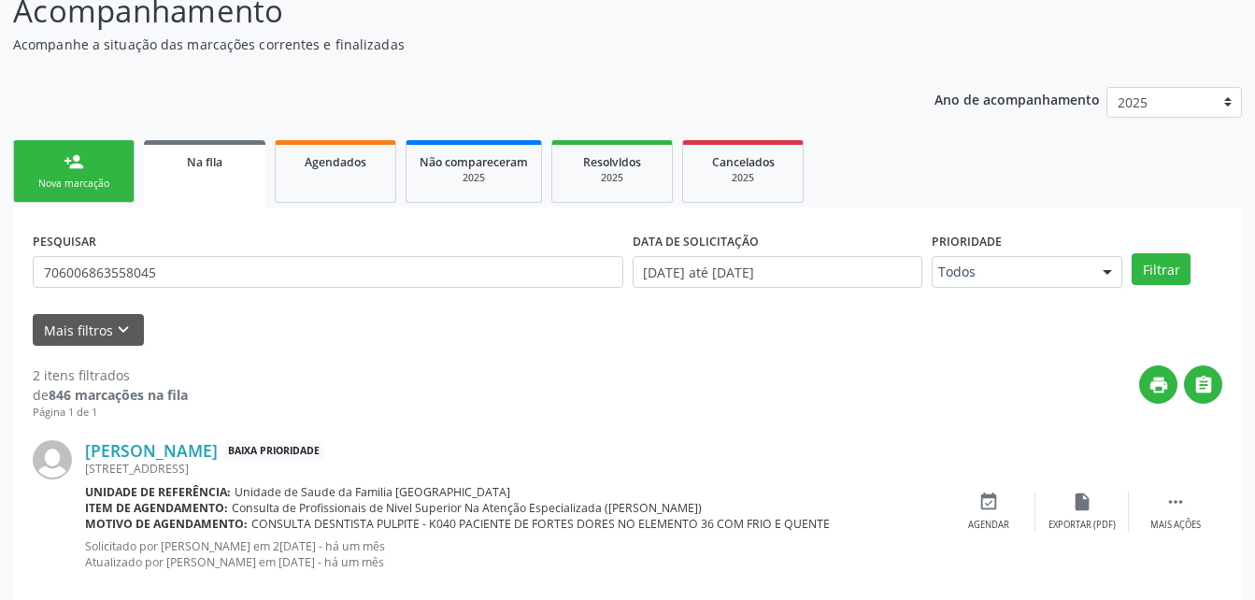
scroll to position [369, 0]
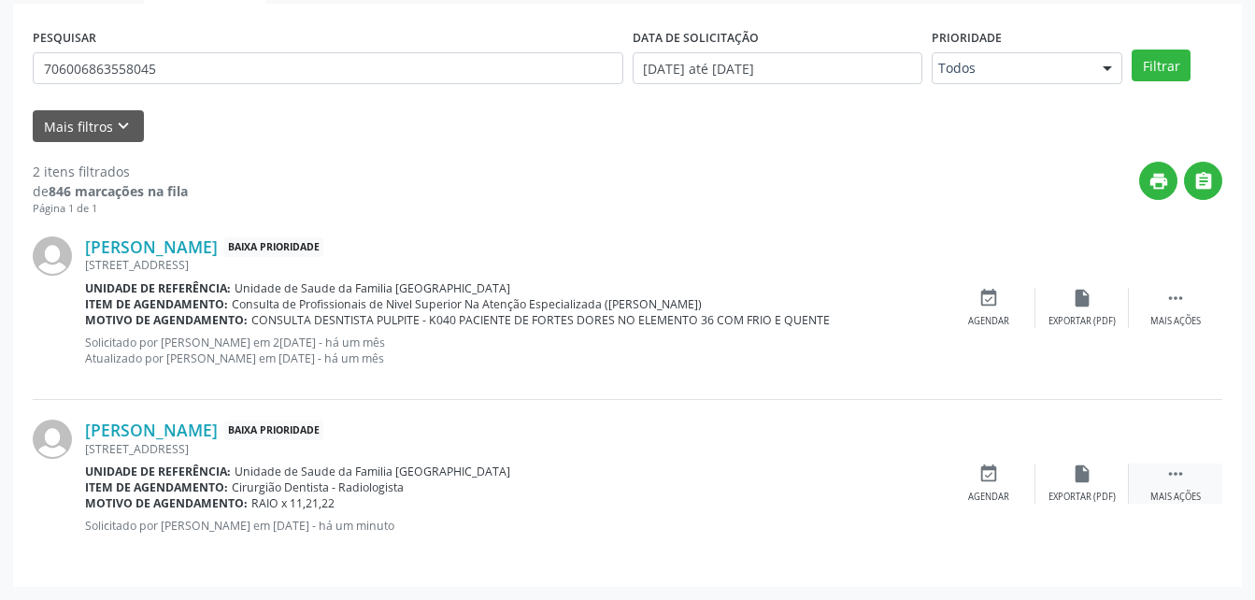
click at [1179, 470] on icon "" at bounding box center [1175, 473] width 21 height 21
click at [1087, 472] on icon "edit" at bounding box center [1082, 473] width 21 height 21
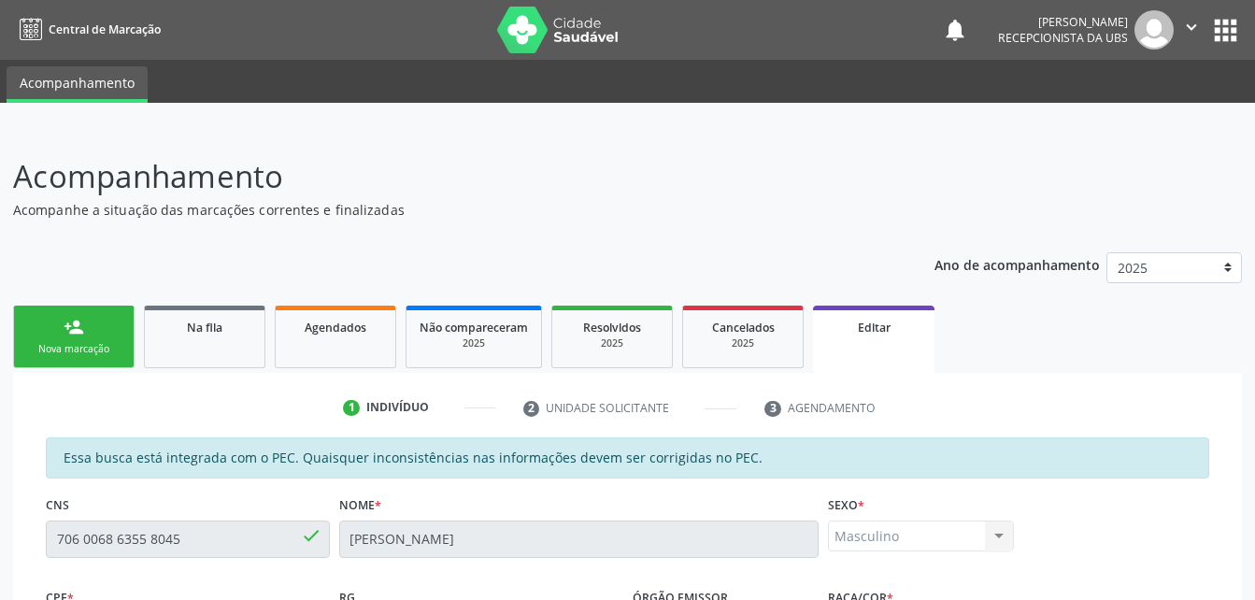
scroll to position [280, 0]
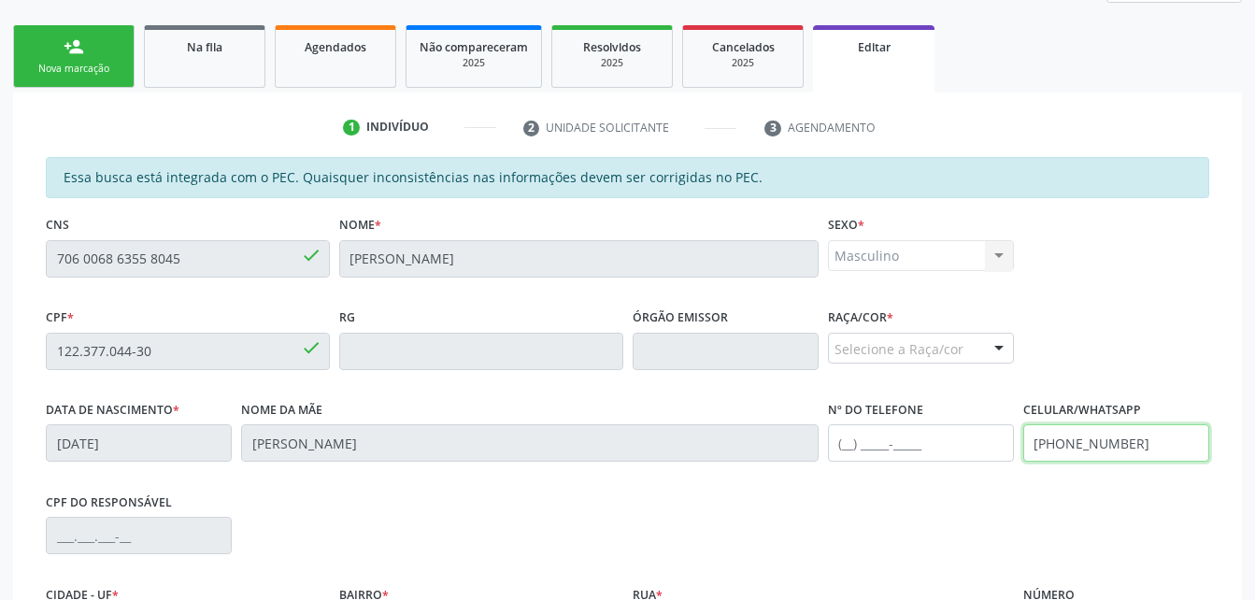
click at [1120, 444] on input "[PHONE_NUMBER]" at bounding box center [1116, 442] width 186 height 37
click at [1137, 445] on input "[PHONE_NUMBER]" at bounding box center [1116, 442] width 186 height 37
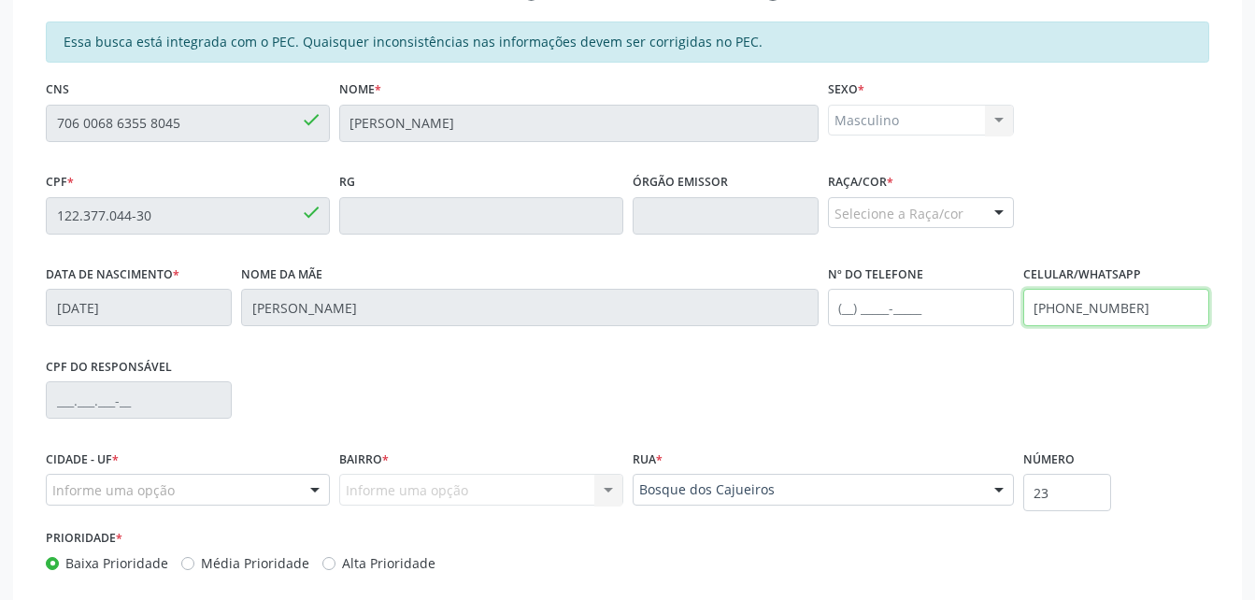
scroll to position [519, 0]
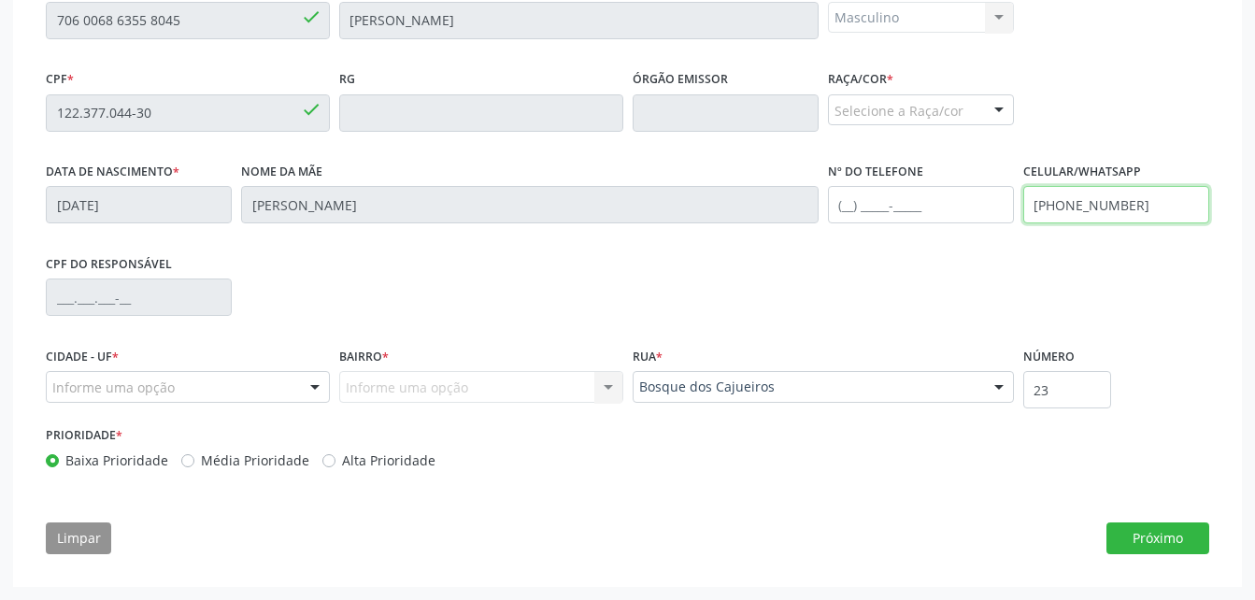
type input "[PHONE_NUMBER]"
click at [936, 118] on div "Selecione a Raça/cor" at bounding box center [921, 110] width 186 height 32
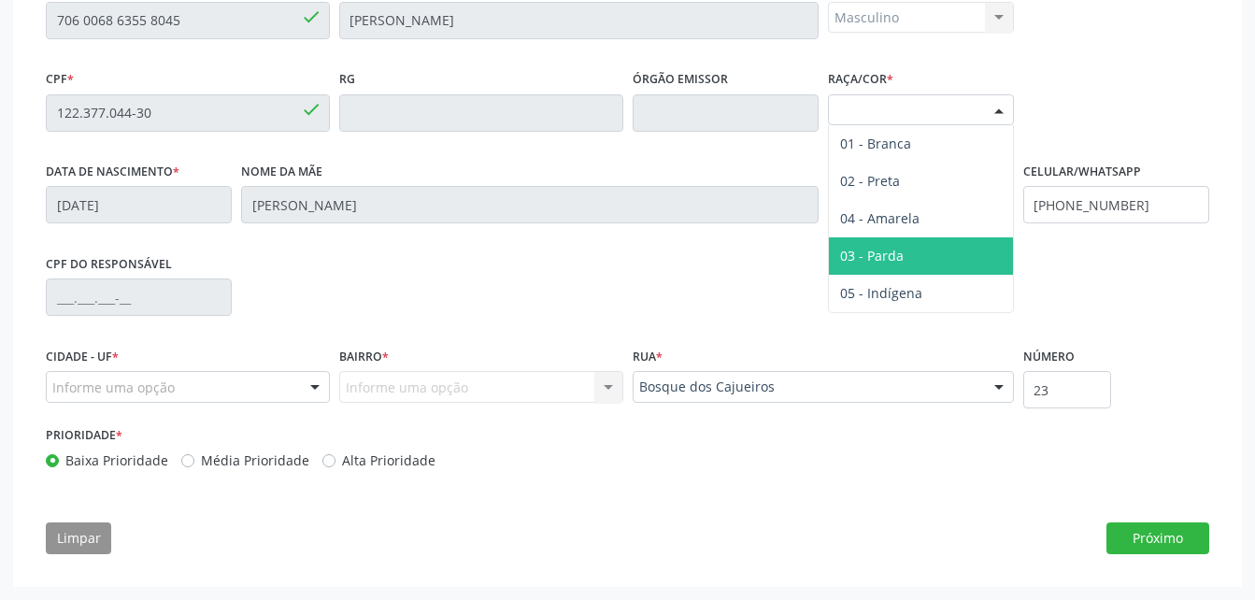
click at [951, 251] on span "03 - Parda" at bounding box center [921, 255] width 184 height 37
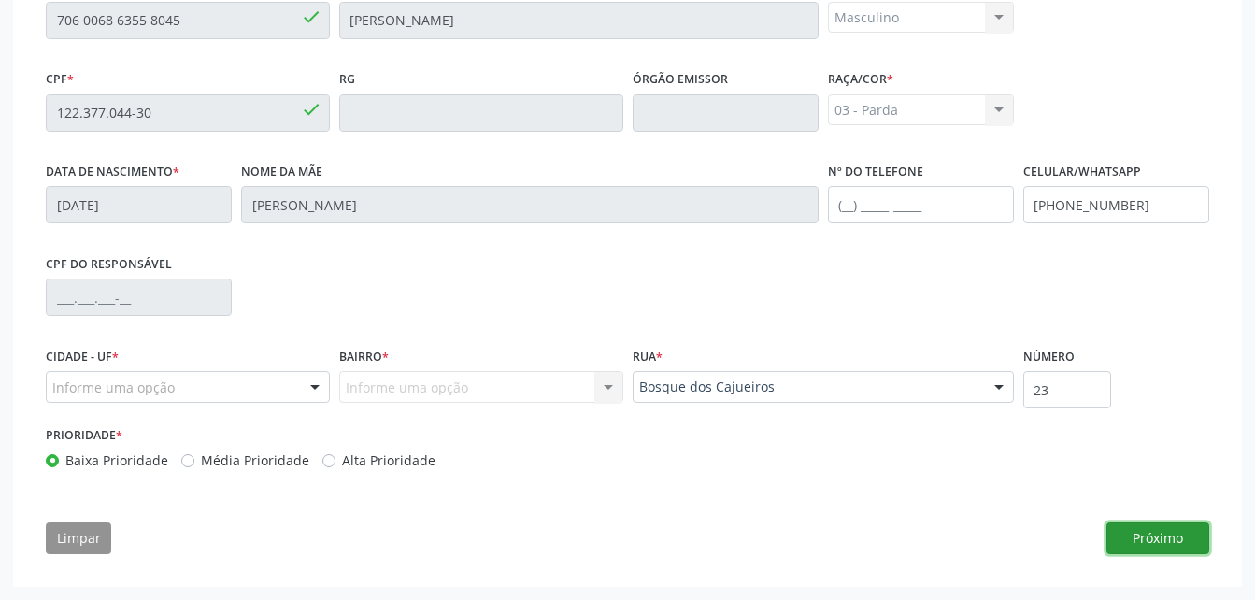
click at [1176, 532] on button "Próximo" at bounding box center [1157, 538] width 103 height 32
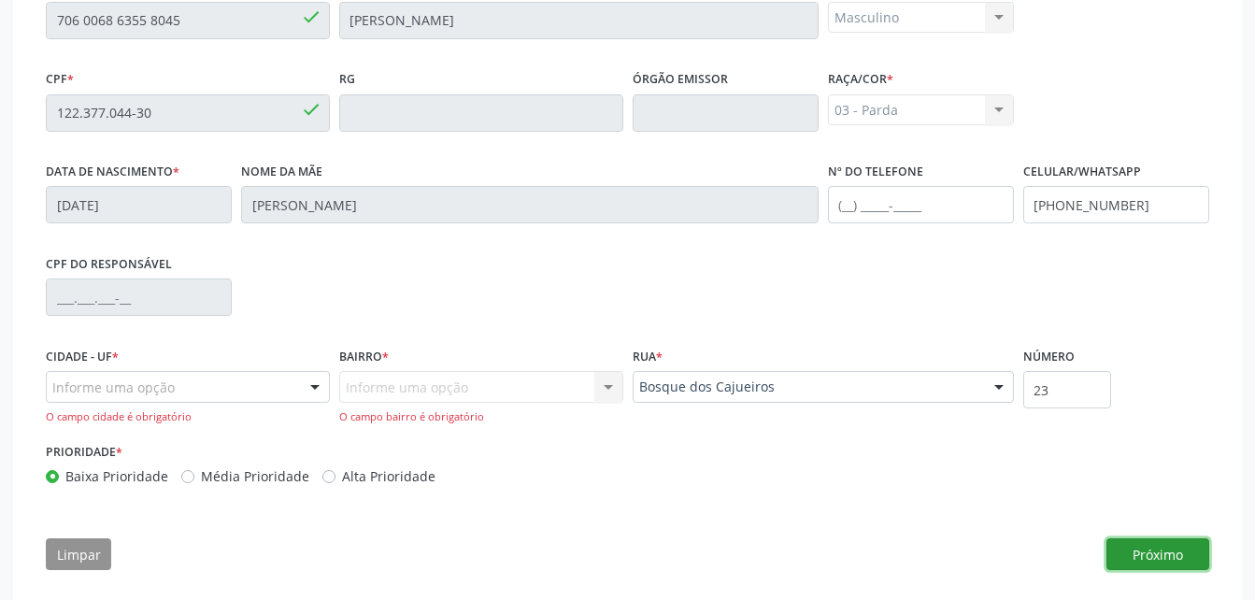
scroll to position [534, 0]
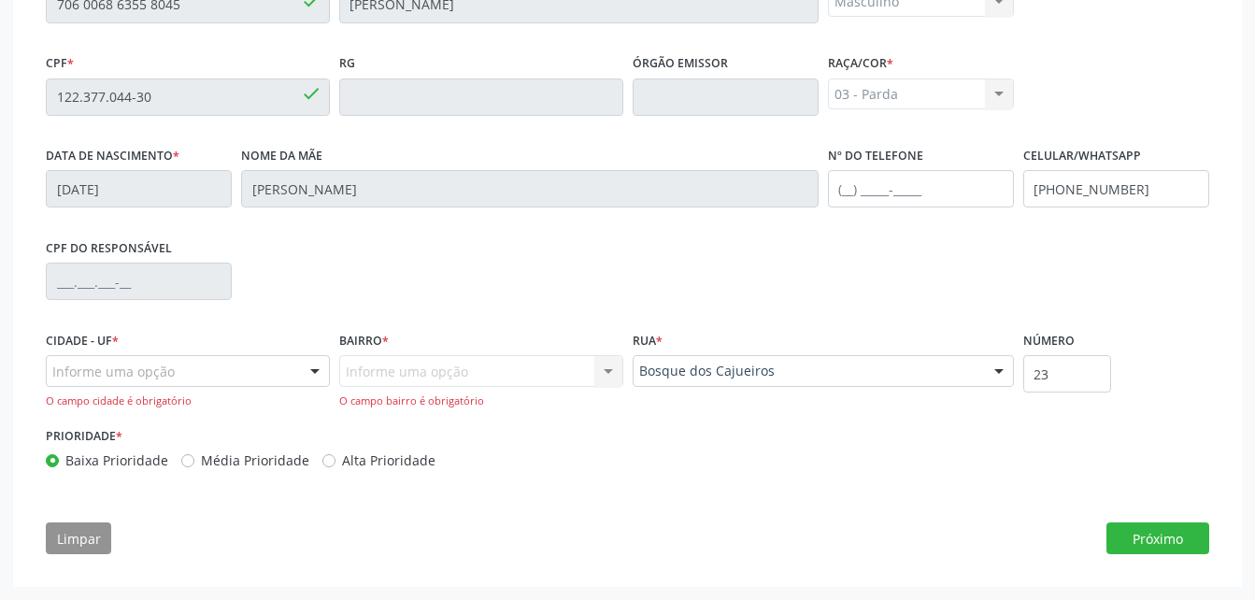
click at [223, 369] on div "Informe uma opção" at bounding box center [188, 371] width 284 height 32
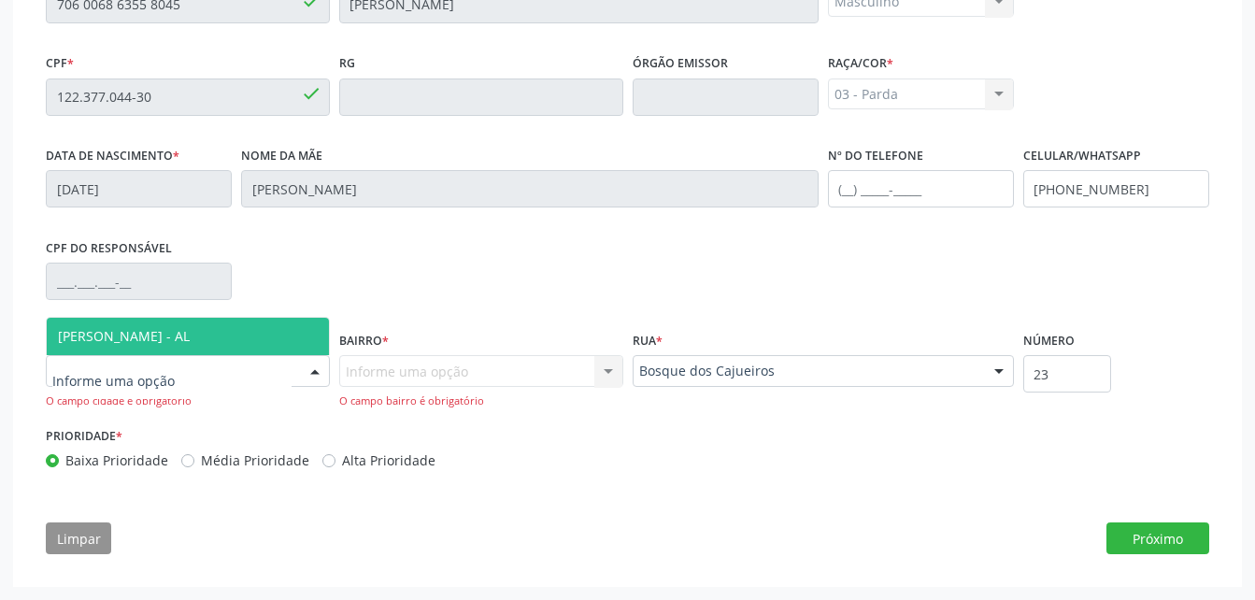
click at [216, 332] on span "[PERSON_NAME] - AL" at bounding box center [188, 336] width 282 height 37
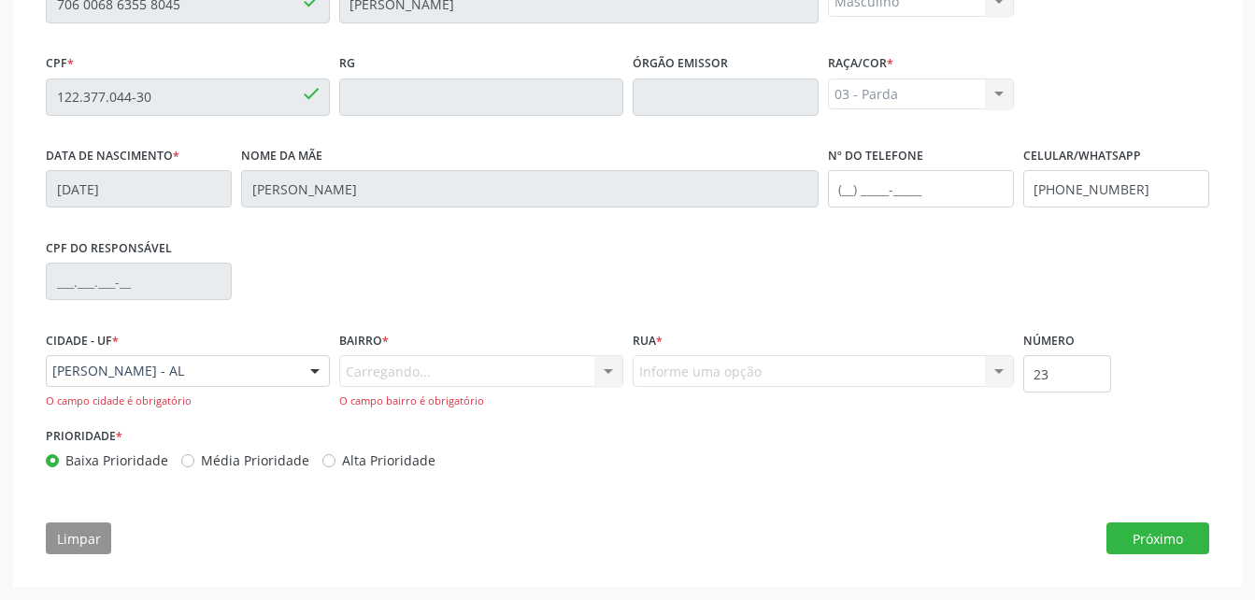
click at [401, 370] on div "Carregando... Nenhum resultado encontrado para: " " Nenhuma opção encontrada. D…" at bounding box center [481, 381] width 284 height 53
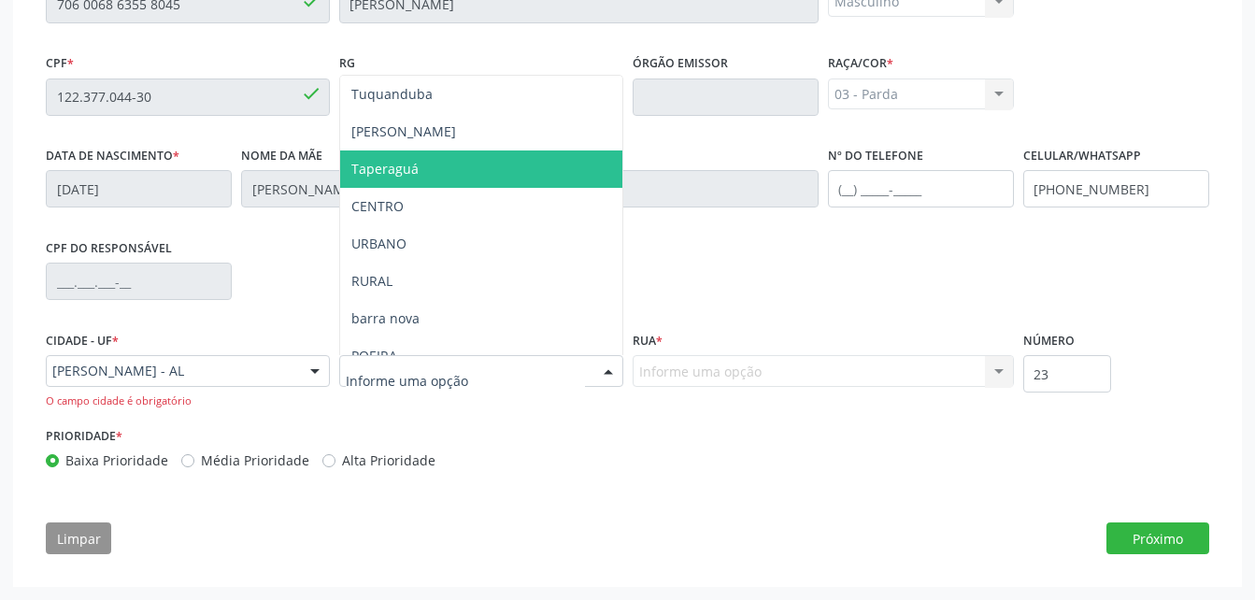
click at [411, 174] on span "Taperaguá" at bounding box center [384, 169] width 67 height 18
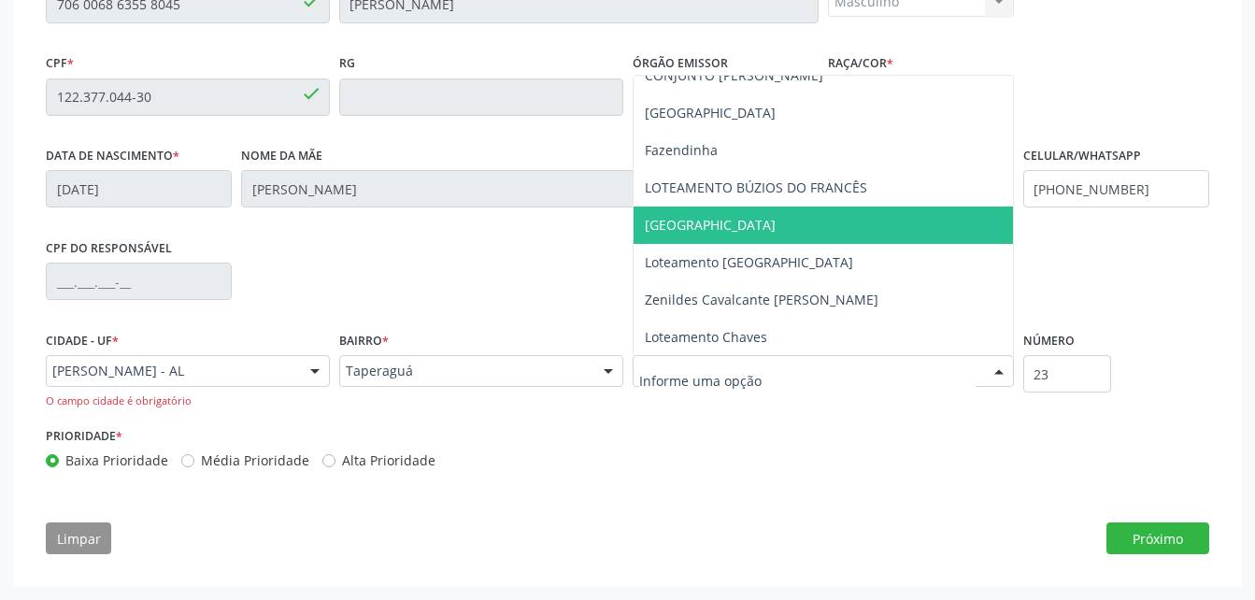
scroll to position [374, 0]
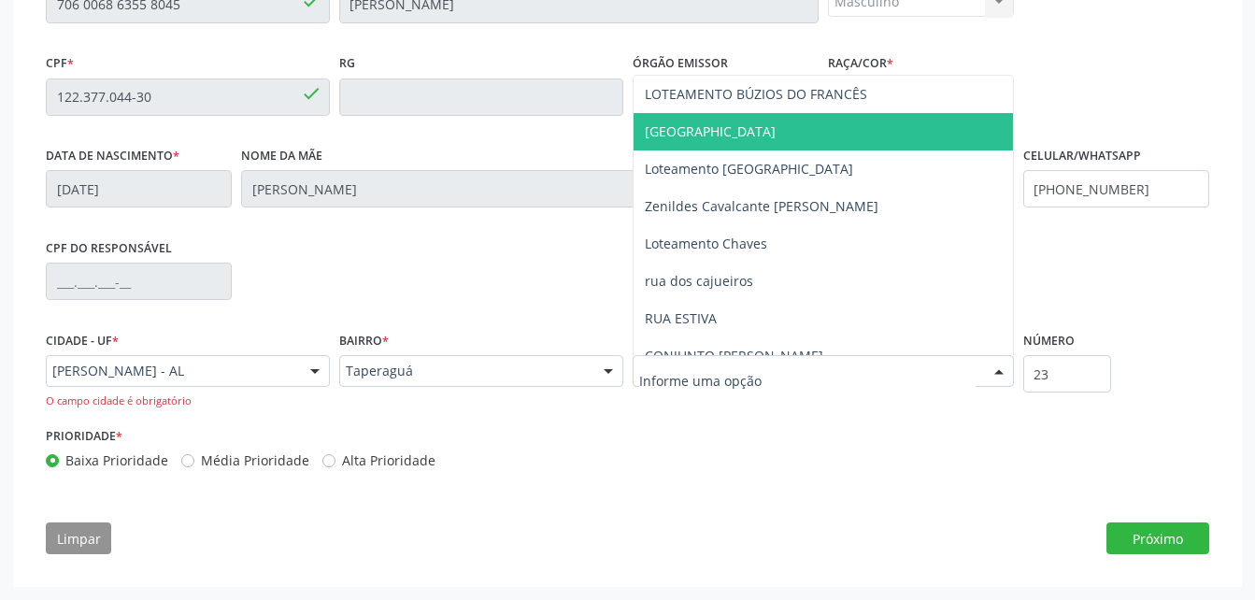
click at [719, 146] on span "[GEOGRAPHIC_DATA]" at bounding box center [822, 131] width 379 height 37
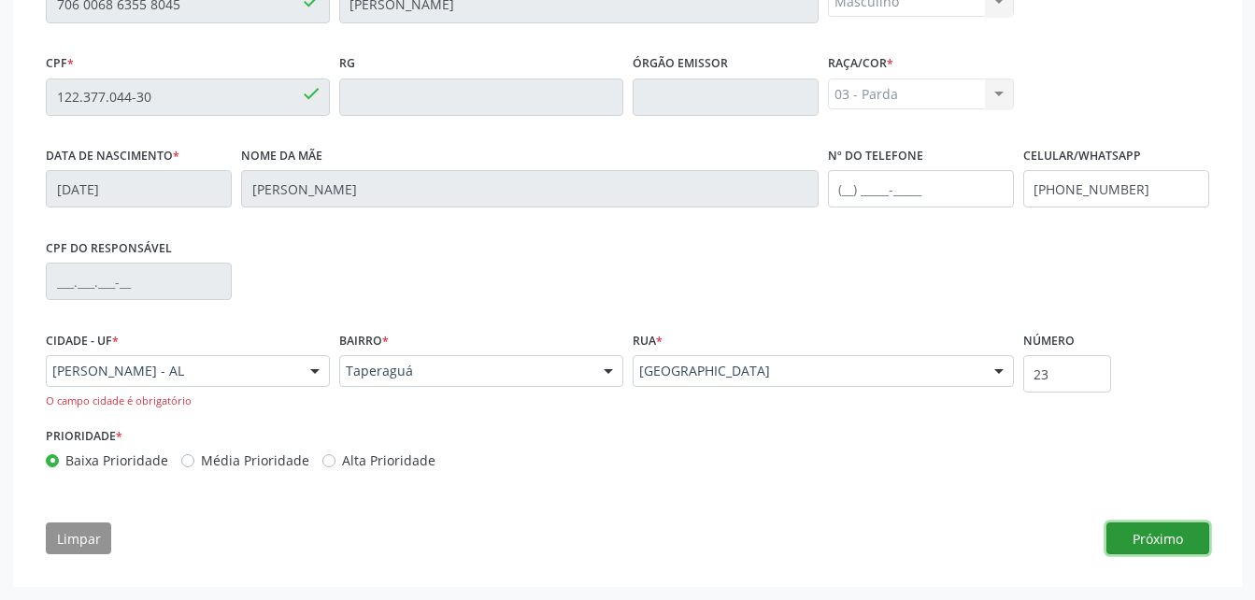
click at [1167, 537] on button "Próximo" at bounding box center [1157, 538] width 103 height 32
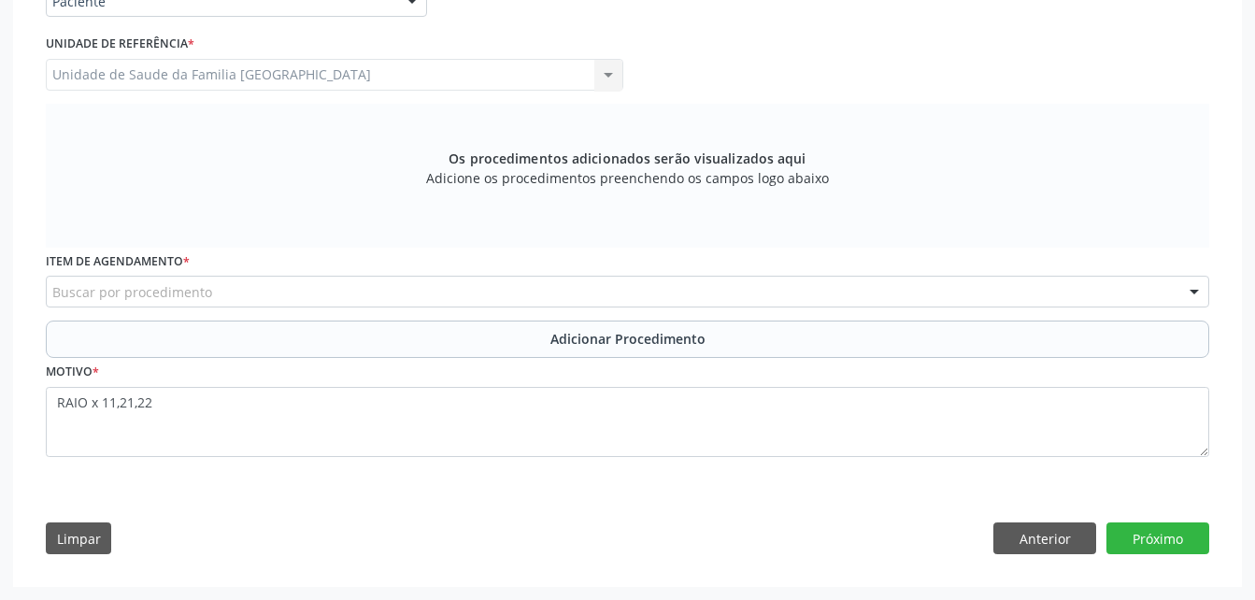
scroll to position [480, 0]
click at [1174, 528] on button "Próximo" at bounding box center [1157, 538] width 103 height 32
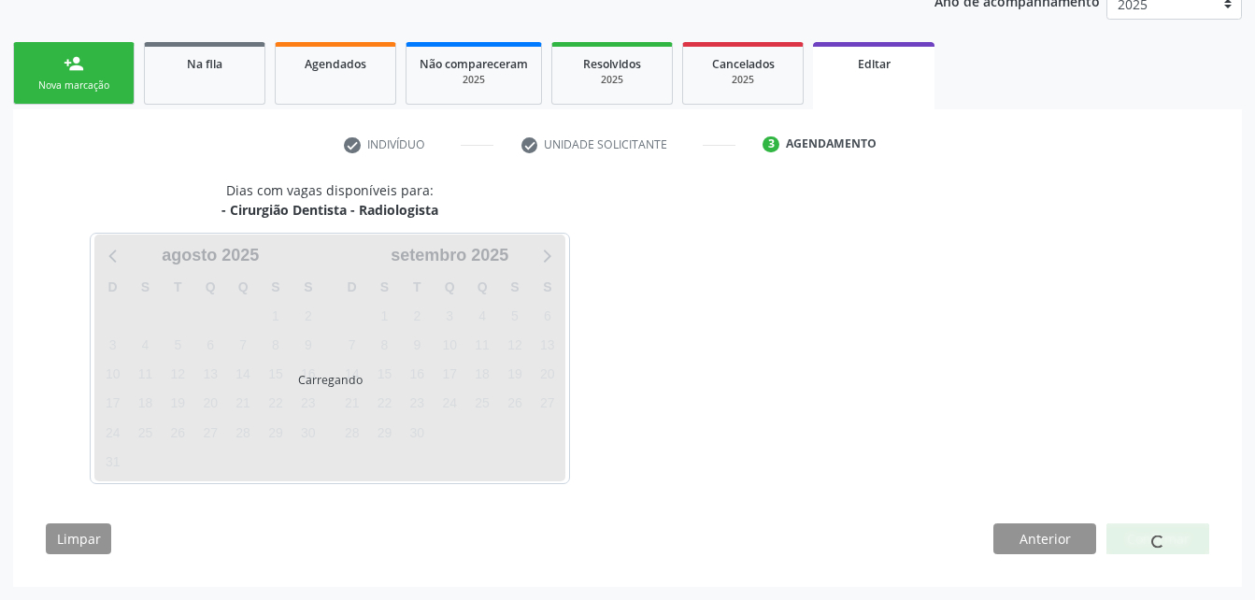
scroll to position [319, 0]
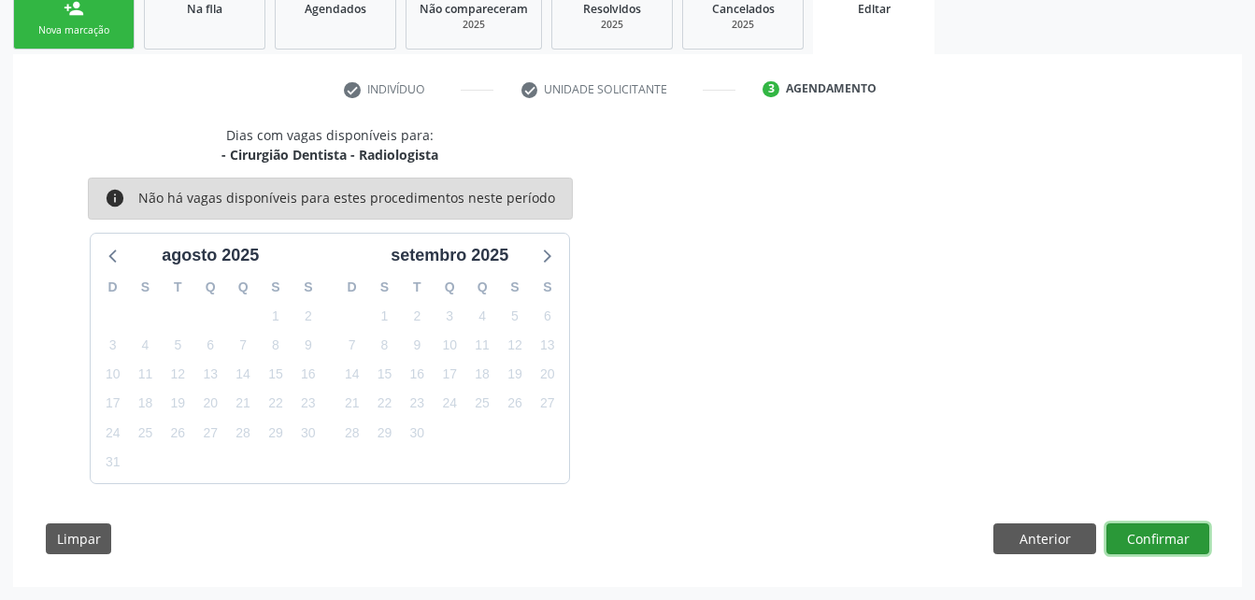
click at [1144, 541] on button "Confirmar" at bounding box center [1157, 539] width 103 height 32
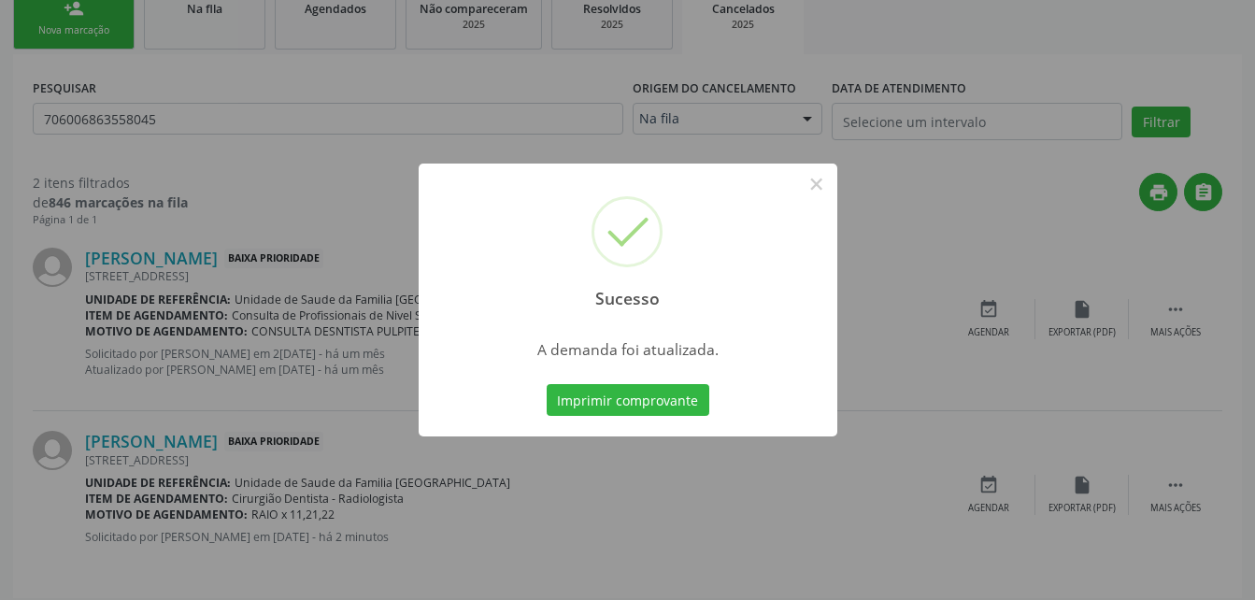
scroll to position [0, 0]
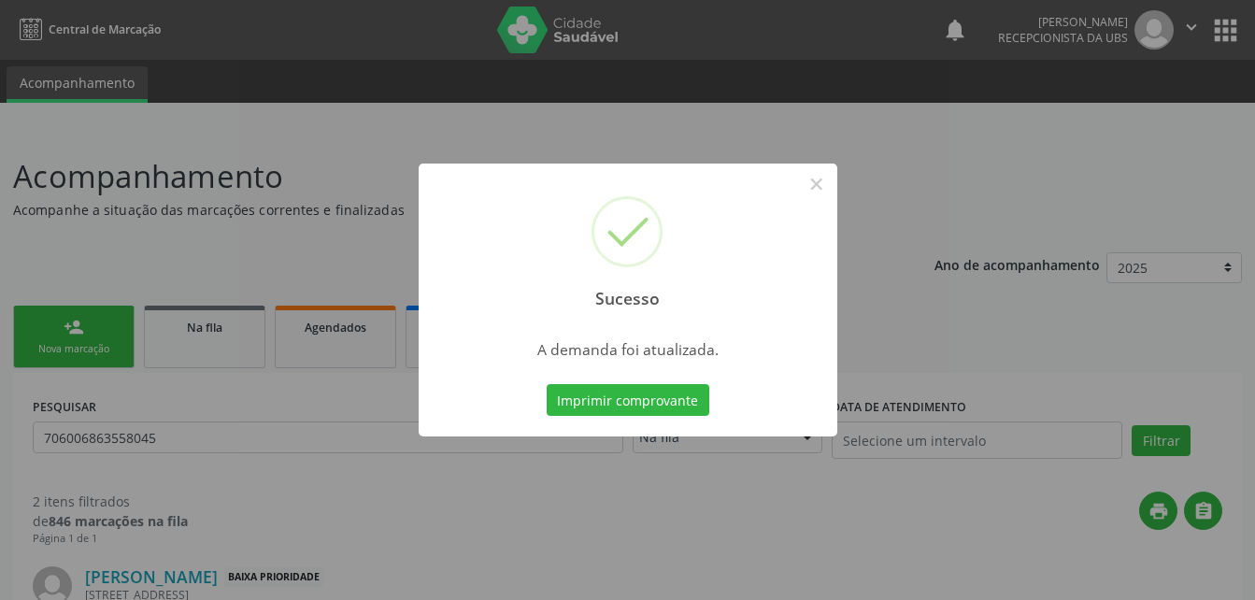
click at [927, 511] on div "Sucesso × A demanda foi atualizada. Imprimir comprovante Cancel" at bounding box center [627, 300] width 1255 height 600
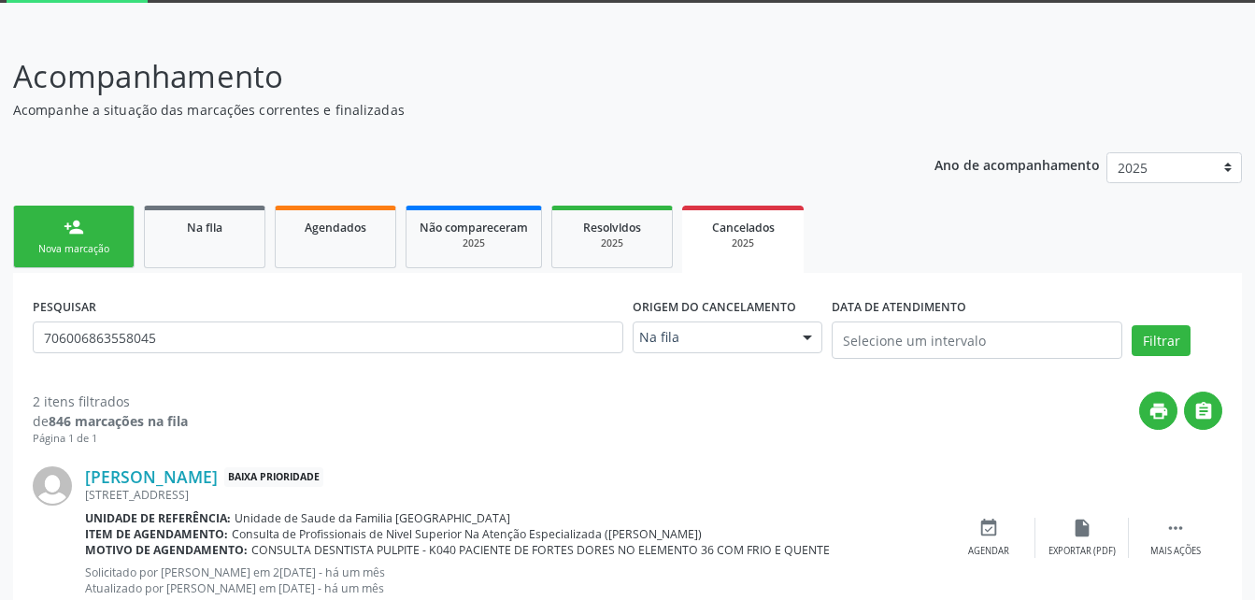
scroll to position [280, 0]
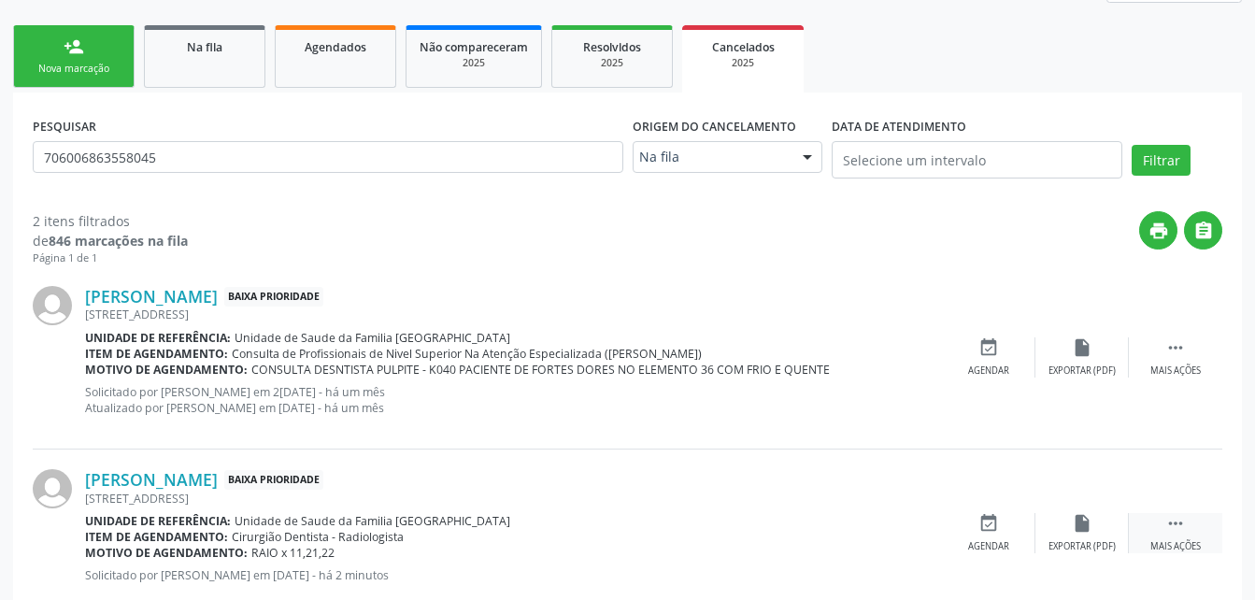
click at [1193, 527] on div " Mais ações" at bounding box center [1175, 533] width 93 height 40
click at [1074, 518] on icon "edit" at bounding box center [1082, 523] width 21 height 21
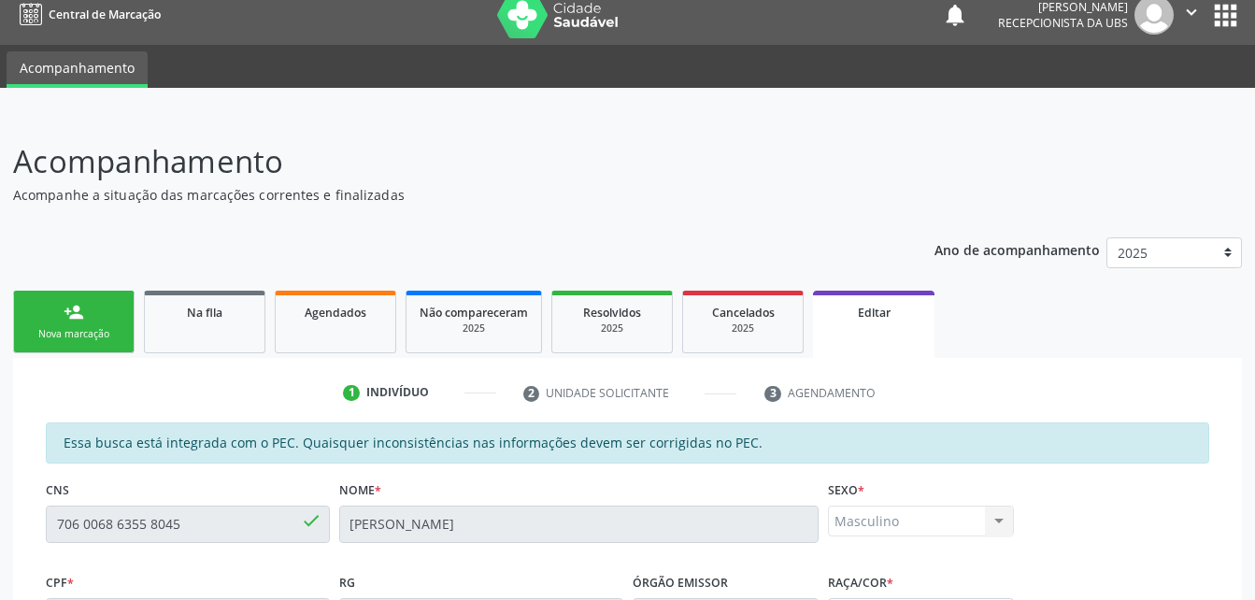
scroll to position [0, 0]
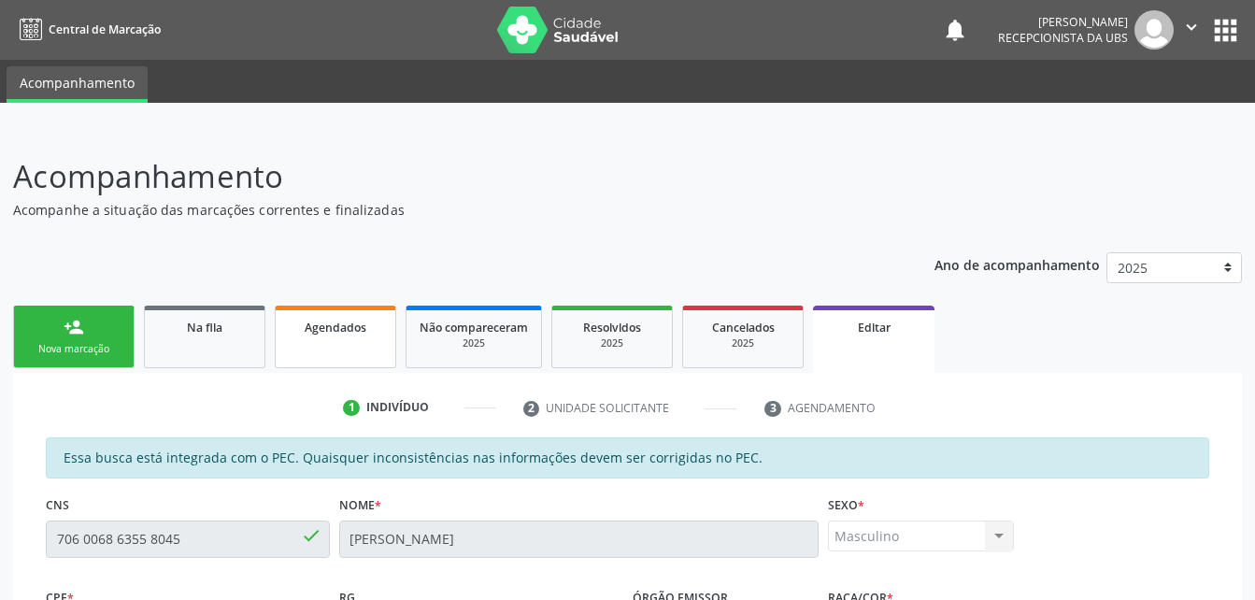
drag, startPoint x: 322, startPoint y: 346, endPoint x: 322, endPoint y: 368, distance: 22.4
click at [322, 346] on link "Agendados" at bounding box center [335, 336] width 121 height 63
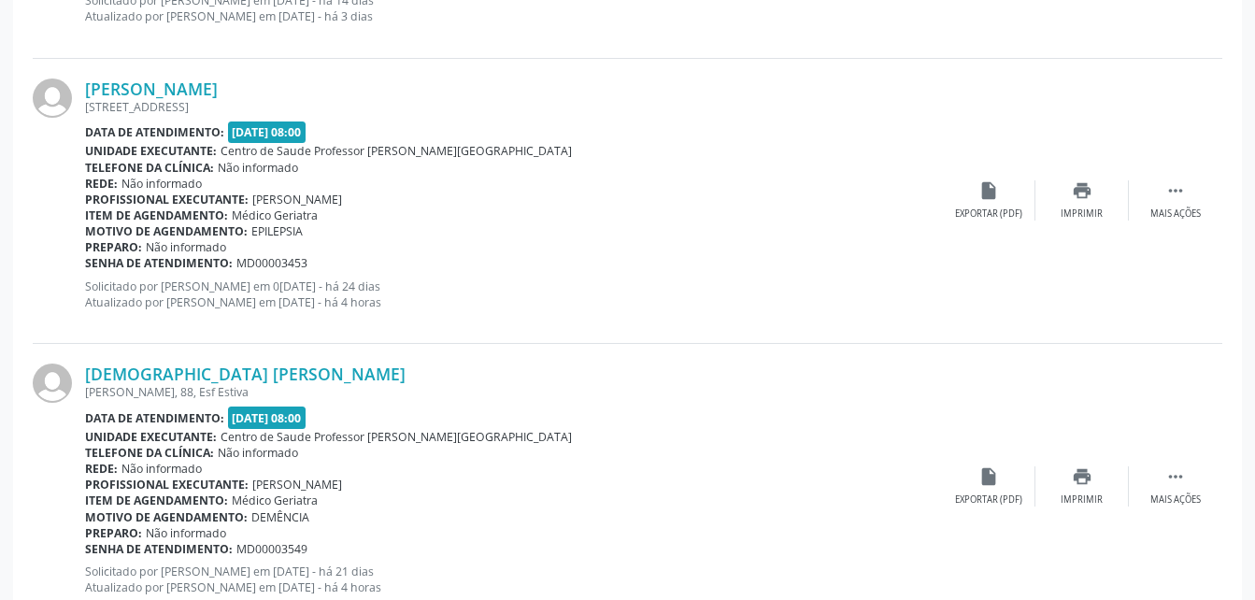
scroll to position [1300, 0]
